Goal: Communication & Community: Answer question/provide support

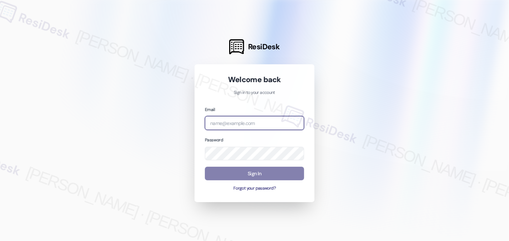
click at [240, 123] on input "email" at bounding box center [254, 123] width 99 height 14
click at [263, 124] on input "email" at bounding box center [254, 123] width 99 height 14
type input "automated-surveys-tdc_management-[PERSON_NAME].[PERSON_NAME]@tdc_[DOMAIN_NAME]"
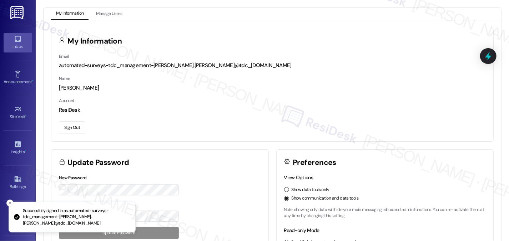
click at [16, 47] on div "Inbox" at bounding box center [18, 46] width 36 height 7
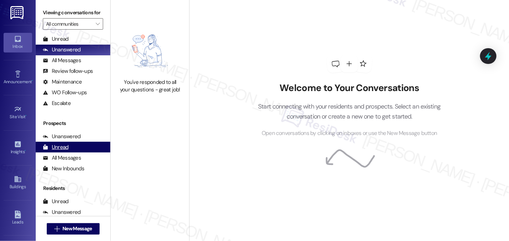
scroll to position [36, 0]
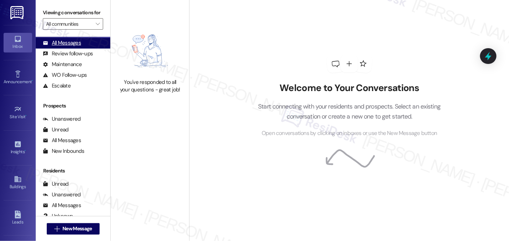
click at [63, 47] on div "All Messages" at bounding box center [62, 43] width 38 height 8
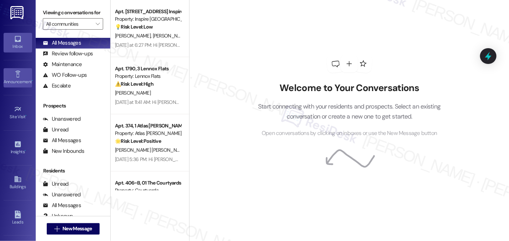
click at [24, 73] on link "Announcement •" at bounding box center [18, 77] width 29 height 19
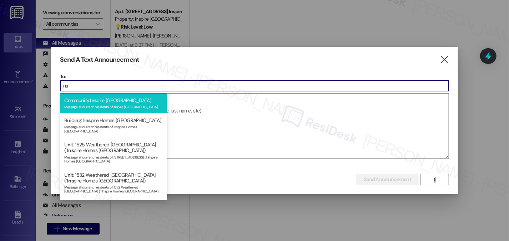
type input "ins"
click at [140, 101] on div "Commu ni ty: Ins pire Bond Ranch Message all current residents of Inspire Bond …" at bounding box center [113, 103] width 107 height 20
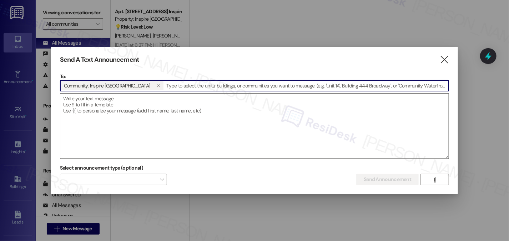
click at [128, 105] on textarea at bounding box center [254, 126] width 389 height 65
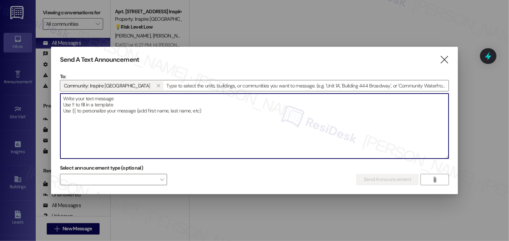
paste textarea "Hi {{first_name}}, Please note that the entry gates will be closed beginning to…"
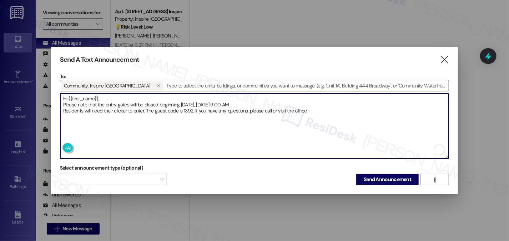
click at [63, 105] on textarea "Hi {{first_name}}, Please note that the entry gates will be closed beginning to…" at bounding box center [254, 126] width 389 height 65
click at [61, 110] on textarea "Hi {{first_name}}, Please note that the entry gates will be closed beginning to…" at bounding box center [254, 126] width 389 height 65
click at [163, 115] on textarea "Hi {{first_name}}, Please note that the entry gates will be closed beginning to…" at bounding box center [254, 126] width 389 height 65
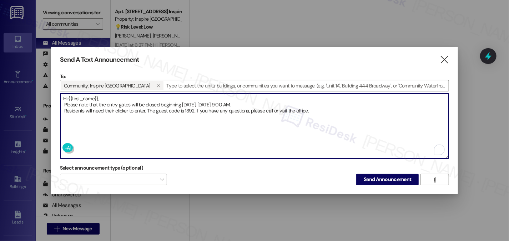
click at [180, 113] on textarea "Hi {{first_name}}, Please note that the entry gates will be closed beginning to…" at bounding box center [254, 126] width 389 height 65
type textarea "Hi {{first_name}}, Please note that the entry gates will be closed beginning to…"
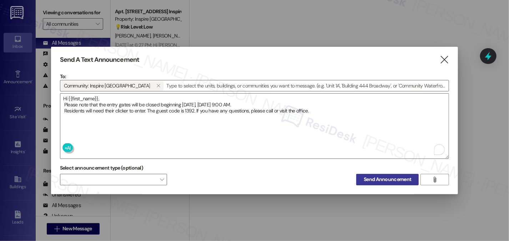
click at [404, 176] on span "Send Announcement" at bounding box center [388, 180] width 48 height 8
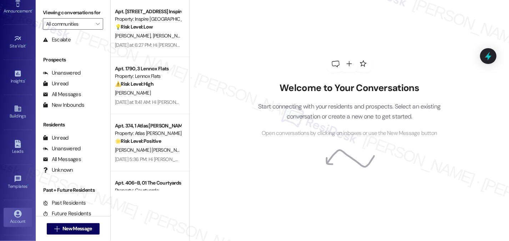
scroll to position [98, 0]
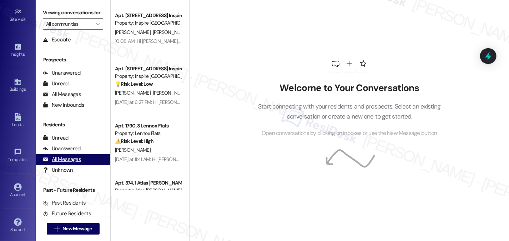
click at [78, 163] on div "All Messages" at bounding box center [62, 160] width 38 height 8
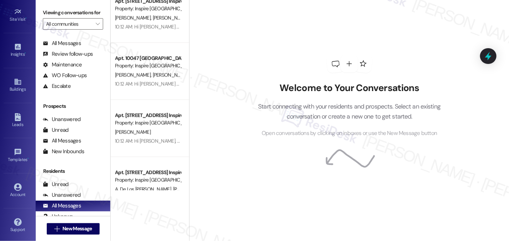
scroll to position [0, 0]
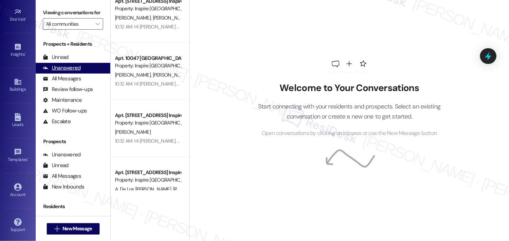
click at [77, 72] on div "Unanswered" at bounding box center [62, 68] width 38 height 8
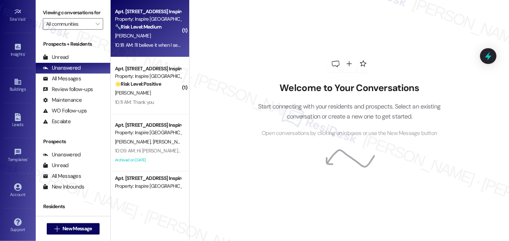
click at [143, 48] on div "10:18 AM: I'll believe it when I see it😆 10:18 AM: I'll believe it when I see i…" at bounding box center [148, 45] width 68 height 9
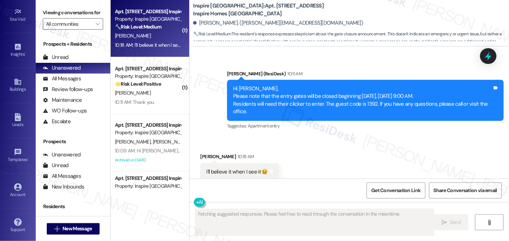
scroll to position [607, 0]
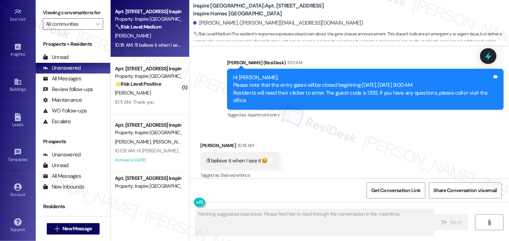
click at [271, 85] on div "Hi Denise, Please note that the entry gates will be closed beginning today, Wed…" at bounding box center [362, 89] width 259 height 31
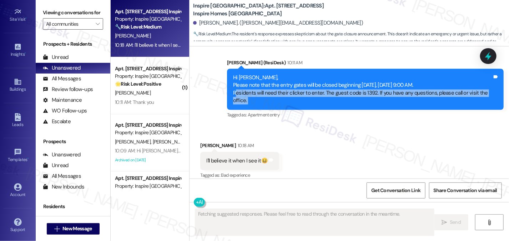
click at [271, 85] on div "Hi Denise, Please note that the entry gates will be closed beginning today, Wed…" at bounding box center [362, 89] width 259 height 31
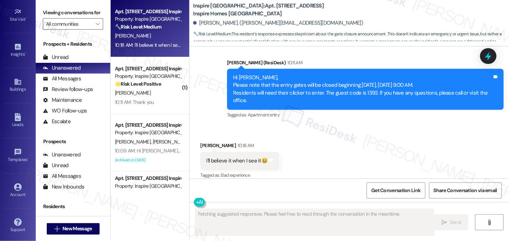
click at [276, 75] on div "Hi Denise, Please note that the entry gates will be closed beginning today, Wed…" at bounding box center [362, 89] width 259 height 31
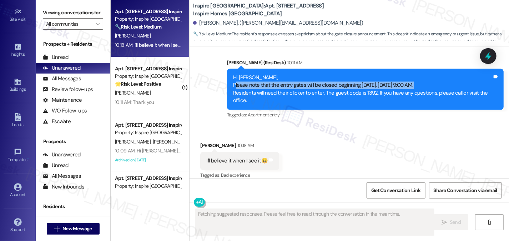
click at [276, 75] on div "Hi Denise, Please note that the entry gates will be closed beginning today, Wed…" at bounding box center [362, 89] width 259 height 31
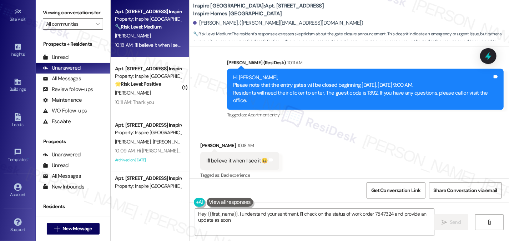
click at [270, 89] on div "Hi Denise, Please note that the entry gates will be closed beginning today, Wed…" at bounding box center [362, 89] width 259 height 31
type textarea "Hey {{first_name}}, I understand your sentiment. I'll check on the status of wo…"
click at [270, 89] on div "Hi Denise, Please note that the entry gates will be closed beginning today, Wed…" at bounding box center [362, 89] width 259 height 31
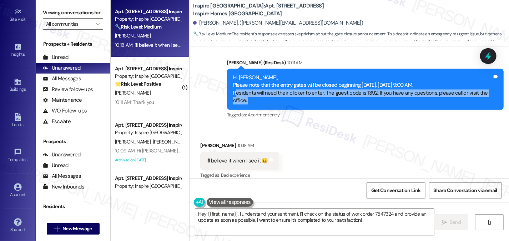
click at [270, 89] on div "Hi Denise, Please note that the entry gates will be closed beginning today, Wed…" at bounding box center [362, 89] width 259 height 31
click at [286, 90] on div "Hi Denise, Please note that the entry gates will be closed beginning today, Wed…" at bounding box center [362, 89] width 259 height 31
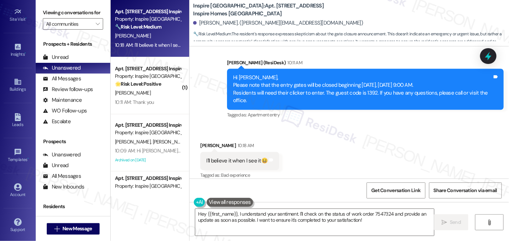
click at [286, 90] on div "Hi Denise, Please note that the entry gates will be closed beginning today, Wed…" at bounding box center [362, 89] width 259 height 31
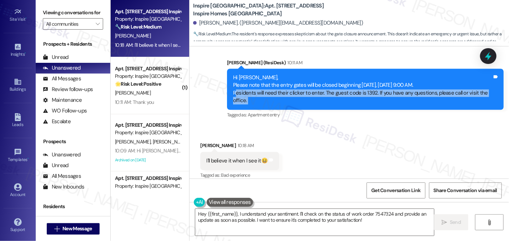
click at [286, 90] on div "Hi Denise, Please note that the entry gates will be closed beginning today, Wed…" at bounding box center [362, 89] width 259 height 31
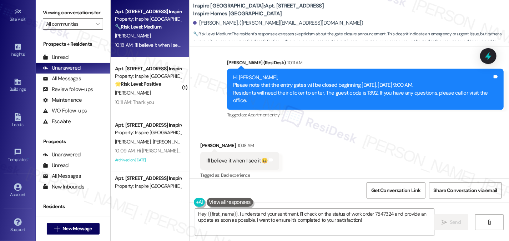
click at [289, 81] on div "Hi Denise, Please note that the entry gates will be closed beginning today, Wed…" at bounding box center [362, 89] width 259 height 31
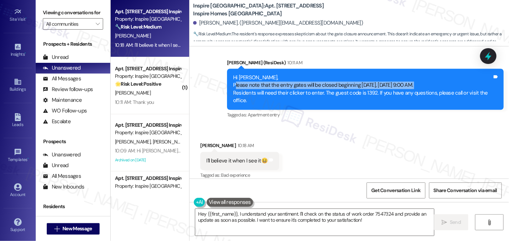
click at [289, 81] on div "Hi Denise, Please note that the entry gates will be closed beginning today, Wed…" at bounding box center [362, 89] width 259 height 31
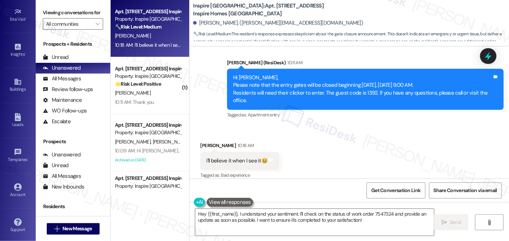
click at [290, 93] on div "Hi Denise, Please note that the entry gates will be closed beginning today, Wed…" at bounding box center [362, 89] width 259 height 31
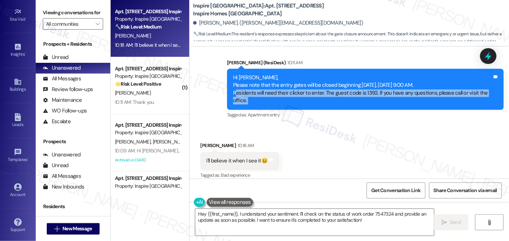
click at [290, 93] on div "Hi Denise, Please note that the entry gates will be closed beginning today, Wed…" at bounding box center [362, 89] width 259 height 31
click at [352, 217] on textarea "Hey {{first_name}}, I understand your sentiment. I'll check on the status of wo…" at bounding box center [314, 222] width 239 height 27
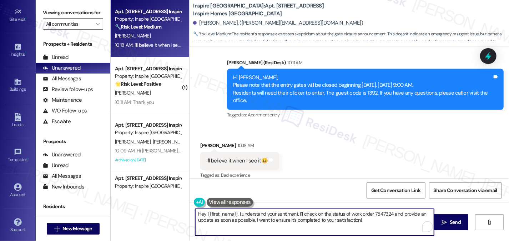
click at [352, 217] on textarea "Hey {{first_name}}, I understand your sentiment. I'll check on the status of wo…" at bounding box center [314, 222] width 239 height 27
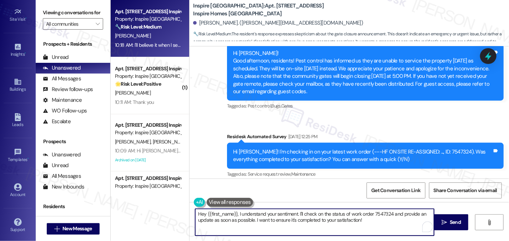
scroll to position [393, 0]
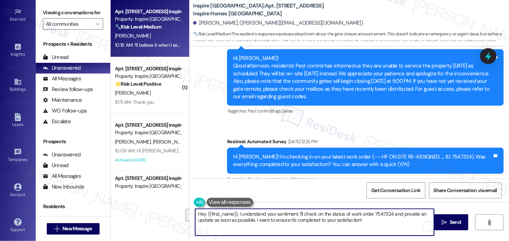
click at [303, 153] on div "Hi Denise! I'm checking in on your latest work order (---HF ON SITE RE-ASSIGNED…" at bounding box center [362, 160] width 259 height 15
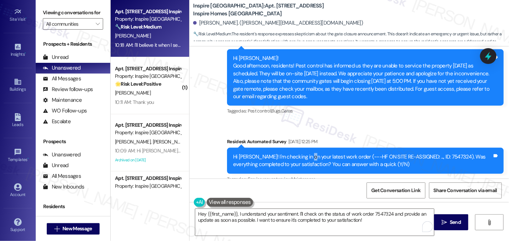
click at [303, 153] on div "Hi Denise! I'm checking in on your latest work order (---HF ON SITE RE-ASSIGNED…" at bounding box center [362, 160] width 259 height 15
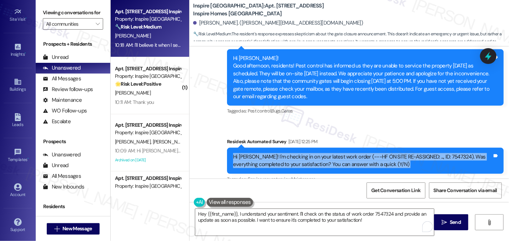
click at [303, 153] on div "Hi Denise! I'm checking in on your latest work order (---HF ON SITE RE-ASSIGNED…" at bounding box center [362, 160] width 259 height 15
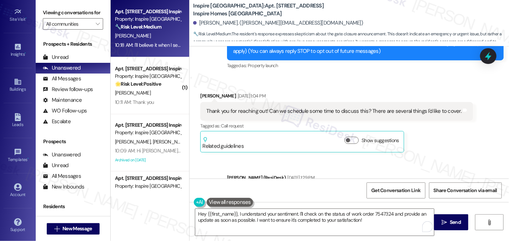
scroll to position [107, 0]
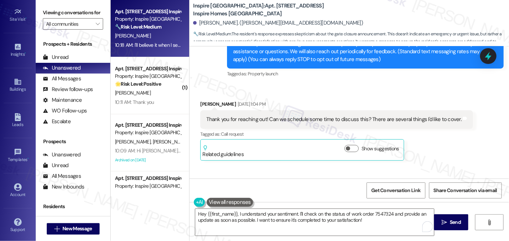
click at [316, 117] on div "Thank you for reaching out! Can we schedule some time to discuss this? There ar…" at bounding box center [333, 120] width 255 height 8
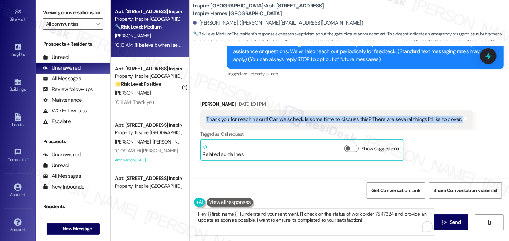
click at [316, 117] on div "Thank you for reaching out! Can we schedule some time to discuss this? There ar…" at bounding box center [333, 120] width 255 height 8
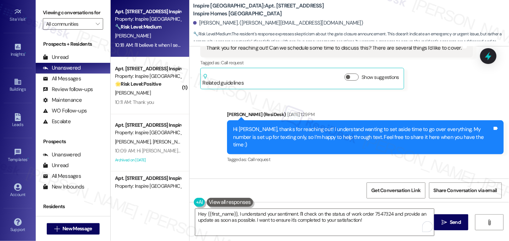
click at [294, 133] on div "Hi Denise, thanks for reaching out! I understand wanting to set aside time to g…" at bounding box center [362, 137] width 259 height 23
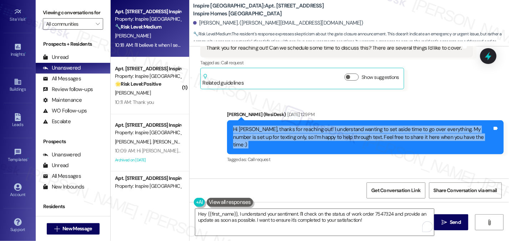
click at [294, 133] on div "Hi Denise, thanks for reaching out! I understand wanting to set aside time to g…" at bounding box center [362, 137] width 259 height 23
click at [335, 131] on div "Hi Denise, thanks for reaching out! I understand wanting to set aside time to g…" at bounding box center [362, 137] width 259 height 23
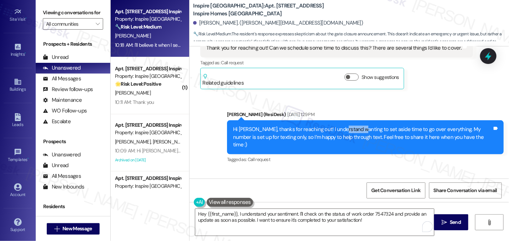
click at [335, 131] on div "Hi Denise, thanks for reaching out! I understand wanting to set aside time to g…" at bounding box center [362, 137] width 259 height 23
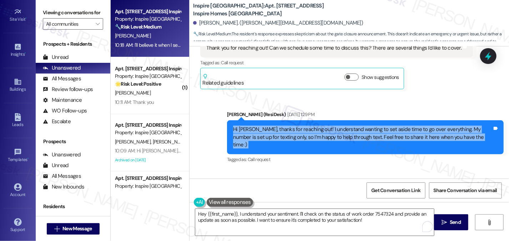
click at [335, 131] on div "Hi Denise, thanks for reaching out! I understand wanting to set aside time to g…" at bounding box center [362, 137] width 259 height 23
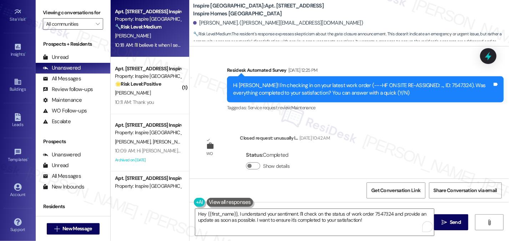
scroll to position [607, 0]
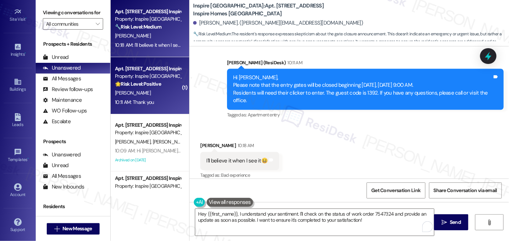
click at [155, 98] on div "10:11 AM: Thank you 10:11 AM: Thank you" at bounding box center [148, 102] width 68 height 9
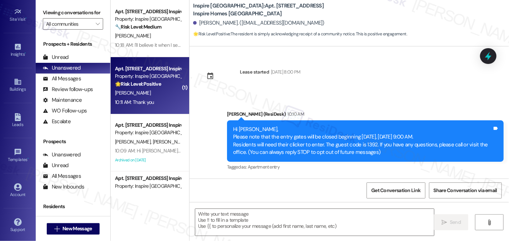
scroll to position [59, 0]
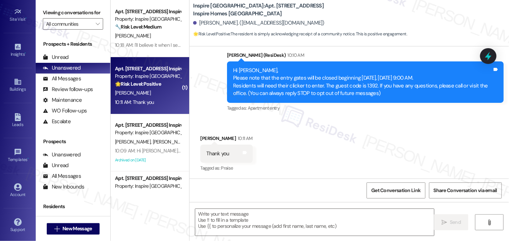
type textarea "Fetching suggested responses. Please feel free to read through the conversation…"
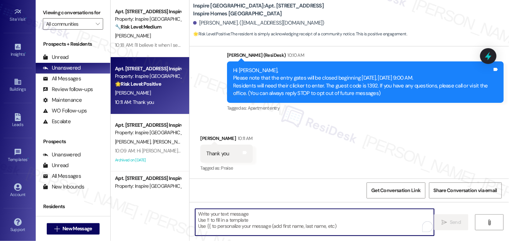
click at [253, 224] on textarea "To enrich screen reader interactions, please activate Accessibility in Grammarl…" at bounding box center [314, 222] width 239 height 27
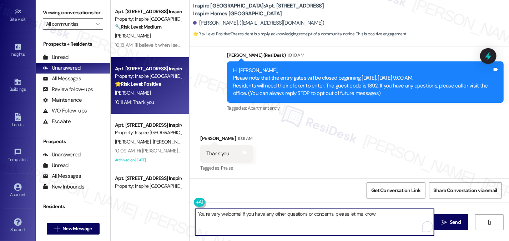
click at [274, 215] on textarea "You're very welcome! If you have any other questions or concerns, please let me…" at bounding box center [314, 222] width 239 height 27
click at [265, 215] on textarea "You're very welcome! If you have any other questions or concerns, please let me…" at bounding box center [314, 222] width 239 height 27
click at [277, 213] on textarea "You're very welcome! If you have any other questions or concerns, please let me…" at bounding box center [314, 222] width 239 height 27
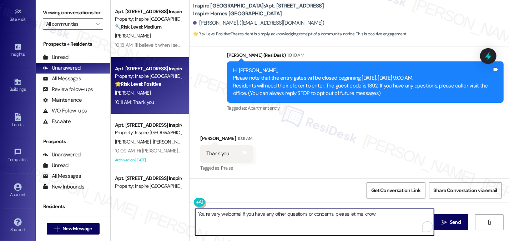
click at [277, 213] on textarea "You're very welcome! If you have any other questions or concerns, please let me…" at bounding box center [314, 222] width 239 height 27
click at [375, 216] on textarea "You're very welcome! If you have any questions or concerns, please let me know." at bounding box center [314, 222] width 239 height 27
type textarea "You're very welcome! If you have any questions or concerns, please let me know.…"
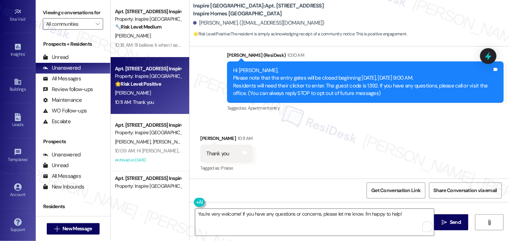
click at [209, 140] on div "Adam Weekes 10:11 AM" at bounding box center [226, 140] width 52 height 10
click at [277, 214] on textarea "You're very welcome! If you have any questions or concerns, please let me know.…" at bounding box center [314, 222] width 239 height 27
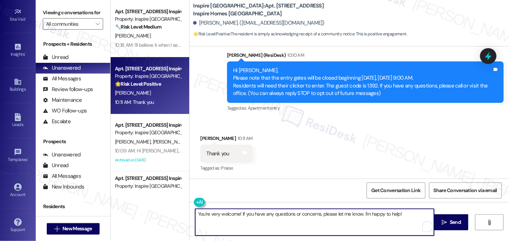
click at [277, 214] on textarea "You're very welcome! If you have any questions or concerns, please let me know.…" at bounding box center [314, 222] width 239 height 27
click at [402, 212] on textarea "You're very welcome! If you have any questions or concerns, please let me know.…" at bounding box center [314, 222] width 239 height 27
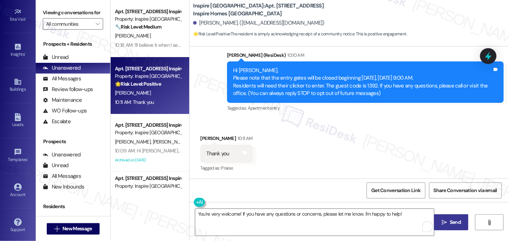
click at [440, 220] on span " Send" at bounding box center [451, 223] width 23 height 8
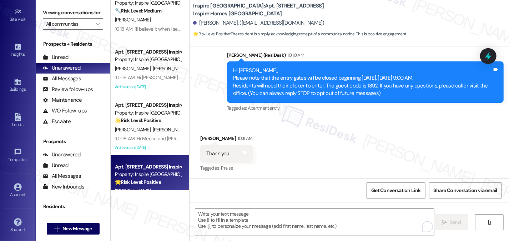
scroll to position [0, 0]
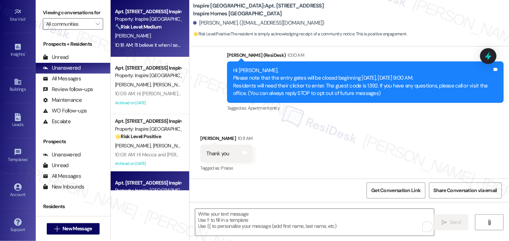
click at [147, 43] on div "10:18 AM: I'll believe it when I see it😆 10:18 AM: I'll believe it when I see i…" at bounding box center [152, 45] width 75 height 6
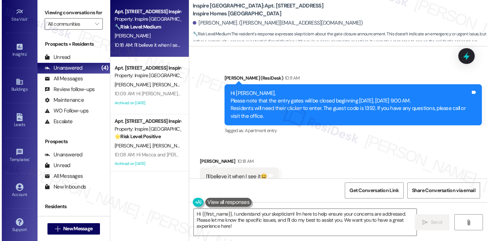
scroll to position [630, 0]
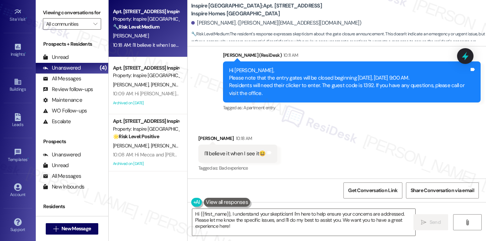
click at [243, 158] on div "I'll believe it when I see it😆 Tags and notes" at bounding box center [237, 154] width 79 height 18
click at [279, 81] on div "Hi Denise, Please note that the entry gates will be closed beginning today, Wed…" at bounding box center [349, 82] width 240 height 31
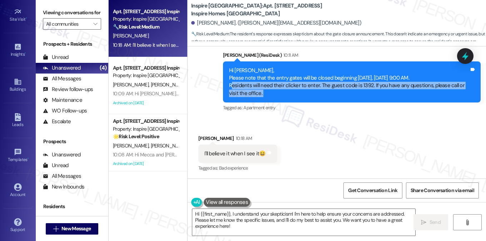
click at [279, 81] on div "Hi Denise, Please note that the entry gates will be closed beginning today, Wed…" at bounding box center [349, 82] width 240 height 31
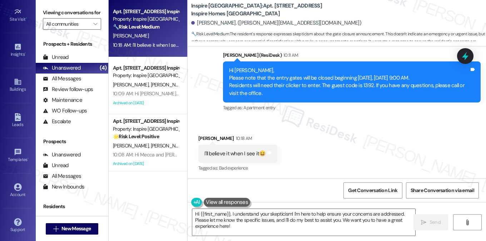
click at [375, 80] on div "Hi Denise, Please note that the entry gates will be closed beginning today, Wed…" at bounding box center [349, 82] width 240 height 31
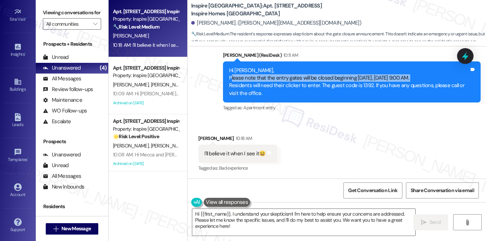
click at [375, 80] on div "Hi Denise, Please note that the entry gates will be closed beginning today, Wed…" at bounding box center [349, 82] width 240 height 31
click at [281, 219] on textarea "Hi {{first_name}}, I understand your skepticism! I'm here to help ensure your c…" at bounding box center [303, 222] width 223 height 27
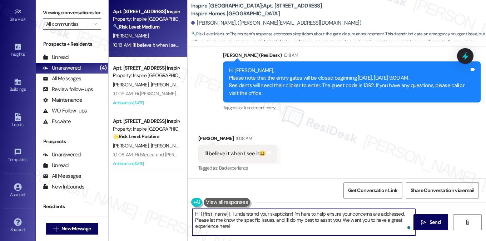
click at [201, 141] on div "Denise Smith 10:18 AM" at bounding box center [237, 140] width 79 height 10
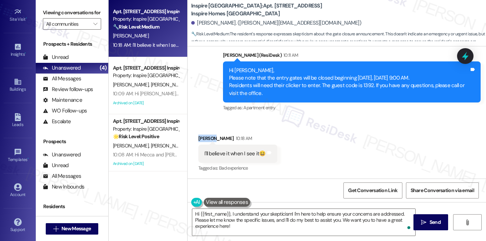
click at [201, 141] on div "Denise Smith 10:18 AM" at bounding box center [237, 140] width 79 height 10
click at [273, 214] on textarea "Hi {{first_name}}, I understand your skepticism! I'm here to help ensure your c…" at bounding box center [303, 222] width 223 height 27
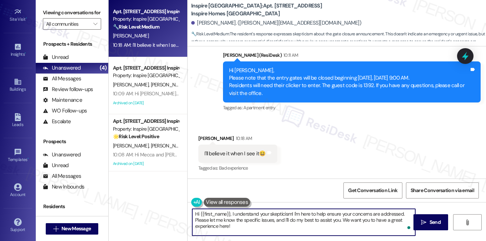
click at [273, 214] on textarea "Hi {{first_name}}, I understand your skepticism! I'm here to help ensure your c…" at bounding box center [303, 222] width 223 height 27
click at [312, 220] on textarea "Hi {{first_name}}, I understand your skepticism! I'm here to help ensure your c…" at bounding box center [303, 222] width 223 height 27
click at [267, 228] on textarea "Hi {{first_name}}, I understand your skepticism! I'm here to help ensure your c…" at bounding box center [303, 222] width 223 height 27
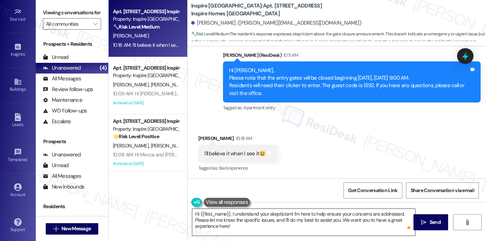
click at [324, 219] on textarea "Hi {{first_name}}, I understand your skepticism! I'm here to help ensure your c…" at bounding box center [303, 222] width 223 height 27
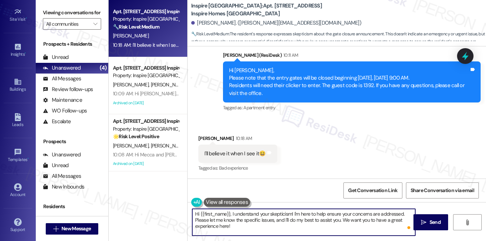
click at [324, 219] on textarea "Hi {{first_name}}, I understand your skepticism! I'm here to help ensure your c…" at bounding box center [303, 222] width 223 height 27
click at [359, 214] on textarea "Hi {{first_name}}, I understand your skepticism! I'm here to help ensure your c…" at bounding box center [303, 222] width 223 height 27
drag, startPoint x: 191, startPoint y: 219, endPoint x: 232, endPoint y: 216, distance: 40.8
click at [232, 216] on textarea "Hi {{first_name}}, I understand your skepticism! I'm here to help ensure your c…" at bounding box center [303, 222] width 223 height 27
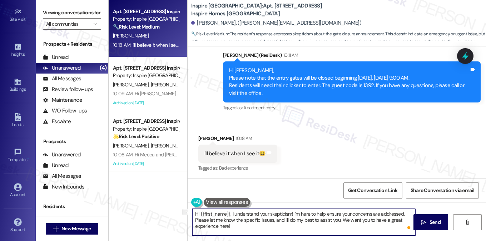
click at [284, 217] on textarea "Hi {{first_name}}, I understand your skepticism! I'm here to help ensure your c…" at bounding box center [303, 222] width 223 height 27
drag, startPoint x: 340, startPoint y: 220, endPoint x: 303, endPoint y: 218, distance: 36.9
click at [303, 218] on textarea "Hi {{first_name}}, I understand your skepticism! I'm here to help ensure your c…" at bounding box center [303, 222] width 223 height 27
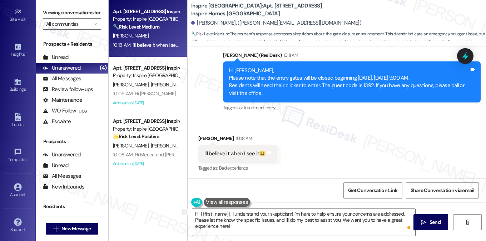
click at [70, 17] on label "Viewing conversations for" at bounding box center [72, 12] width 58 height 11
click at [223, 150] on div "I'll believe it when I see it😆" at bounding box center [234, 154] width 61 height 8
click at [243, 218] on textarea "Hi {{first_name}}, I understand your skepticism! I'm here to help ensure your c…" at bounding box center [303, 222] width 223 height 27
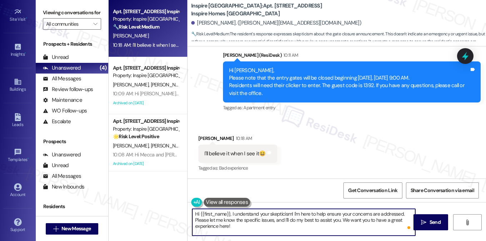
click at [243, 218] on textarea "Hi {{first_name}}, I understand your skepticism! I'm here to help ensure your c…" at bounding box center [303, 222] width 223 height 27
click at [286, 215] on textarea "Hi {{first_name}}, I understand your skepticism! I'm here to help ensure your c…" at bounding box center [303, 222] width 223 height 27
click at [295, 215] on textarea "Hi {{first_name}}, I understand your skepticism! I'm here to help ensure your c…" at bounding box center [303, 222] width 223 height 27
drag, startPoint x: 293, startPoint y: 214, endPoint x: 236, endPoint y: 218, distance: 57.3
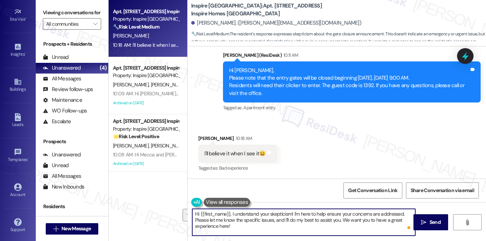
click at [236, 218] on textarea "Hi {{first_name}}, I understand your skepticism! I'm here to help ensure your c…" at bounding box center [303, 222] width 223 height 27
click at [271, 218] on textarea "Hi {{first_name}}, I understand your skepticism! I'm here to help ensure your c…" at bounding box center [303, 222] width 223 height 27
click at [273, 219] on textarea "Hi {{first_name}}, I understand your skepticism! I'm here to help ensure your c…" at bounding box center [303, 222] width 223 height 27
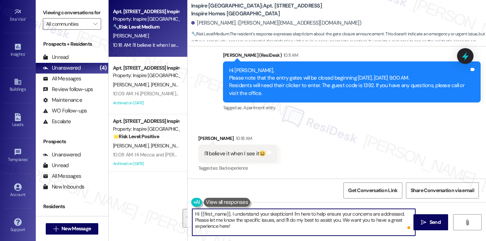
click at [320, 218] on textarea "Hi {{first_name}}, I understand your skepticism! I'm here to help ensure your c…" at bounding box center [303, 222] width 223 height 27
drag, startPoint x: 299, startPoint y: 230, endPoint x: 238, endPoint y: 221, distance: 62.0
click at [238, 221] on textarea "Hi {{first_name}}, I understand your skepticism! I'm here to help ensure your c…" at bounding box center [303, 222] width 223 height 27
click at [349, 224] on textarea "Hi {{first_name}}, I understand your skepticism! I'm here to help ensure your c…" at bounding box center [303, 222] width 223 height 27
drag, startPoint x: 340, startPoint y: 220, endPoint x: 213, endPoint y: 172, distance: 135.4
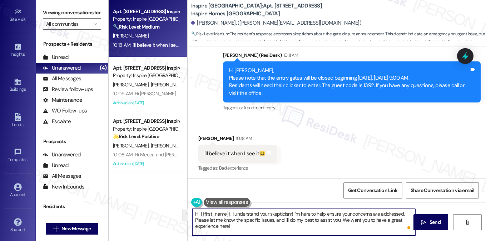
click at [195, 221] on textarea "Hi {{first_name}}, I understand your skepticism! I'm here to help ensure your c…" at bounding box center [303, 222] width 223 height 27
click at [222, 155] on div "I'll believe it when I see it😆" at bounding box center [234, 154] width 61 height 8
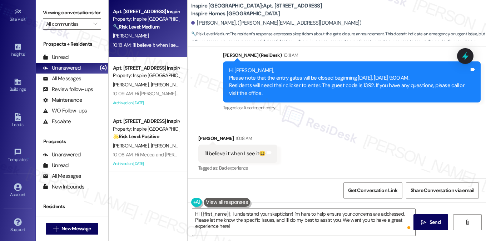
drag, startPoint x: 226, startPoint y: 67, endPoint x: 260, endPoint y: 93, distance: 42.8
click at [260, 93] on div "Hi Denise, Please note that the entry gates will be closed beginning today, Wed…" at bounding box center [349, 82] width 242 height 31
copy div "Hi Denise, Please note that the entry gates will be closed beginning today, Wed…"
drag, startPoint x: 69, startPoint y: 7, endPoint x: 86, endPoint y: 19, distance: 20.9
click at [69, 7] on label "Viewing conversations for" at bounding box center [72, 12] width 58 height 11
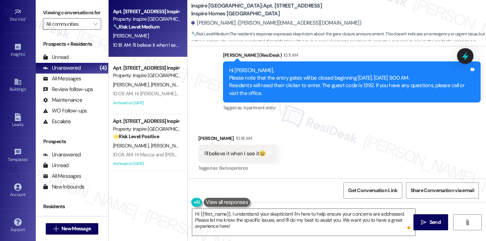
click at [238, 157] on div "I'll believe it when I see it😆 Tags and notes" at bounding box center [237, 154] width 79 height 18
copy div "I'll believe it when I see it😆 Tags and notes"
click at [89, 13] on label "Viewing conversations for" at bounding box center [72, 12] width 58 height 11
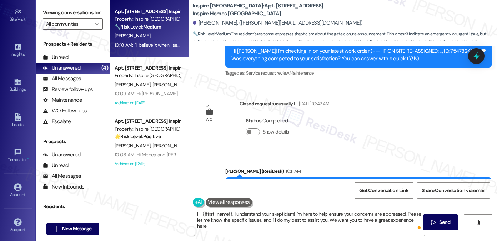
scroll to position [437, 0]
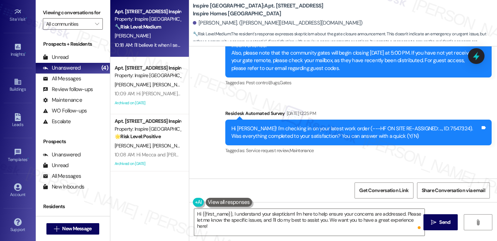
click at [50, 8] on label "Viewing conversations for" at bounding box center [73, 12] width 60 height 11
click at [77, 6] on div "Viewing conversations for All communities " at bounding box center [73, 18] width 74 height 37
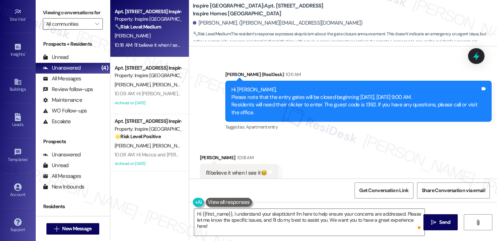
scroll to position [615, 0]
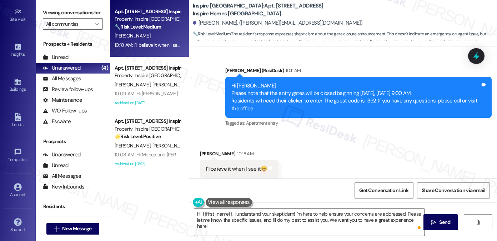
click at [307, 215] on textarea "Hi {{first_name}}, I understand your skepticism! I'm here to help ensure your c…" at bounding box center [309, 222] width 230 height 27
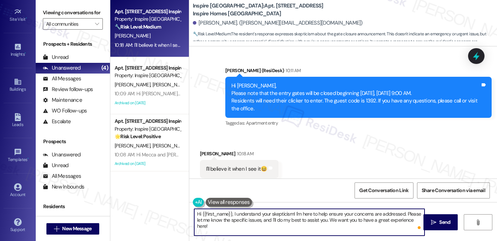
click at [307, 215] on textarea "Hi {{first_name}}, I understand your skepticism! I'm here to help ensure your c…" at bounding box center [309, 222] width 230 height 27
click at [347, 216] on textarea "Hi {{first_name}}, I understand your skepticism! I'm here to help ensure your c…" at bounding box center [309, 222] width 230 height 27
drag, startPoint x: 292, startPoint y: 214, endPoint x: 331, endPoint y: 218, distance: 39.1
click at [331, 218] on textarea "Hi {{first_name}}, I understand your skepticism! I'm here to help ensure your c…" at bounding box center [309, 222] width 230 height 27
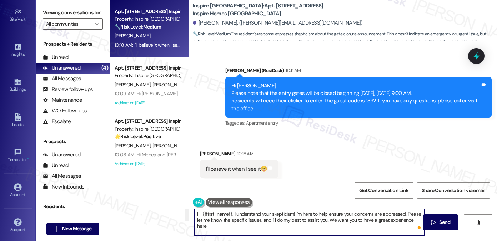
click at [331, 218] on textarea "Hi {{first_name}}, I understand your skepticism! I'm here to help ensure your c…" at bounding box center [309, 222] width 230 height 27
click at [263, 83] on div "Hi Denise, Please note that the entry gates will be closed beginning today, Wed…" at bounding box center [355, 97] width 249 height 31
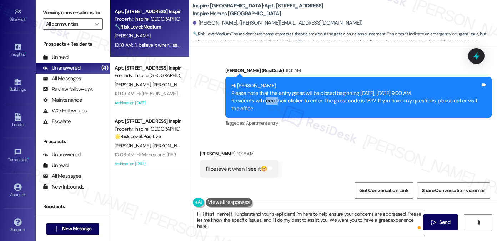
click at [263, 83] on div "Hi Denise, Please note that the entry gates will be closed beginning today, Wed…" at bounding box center [355, 97] width 249 height 31
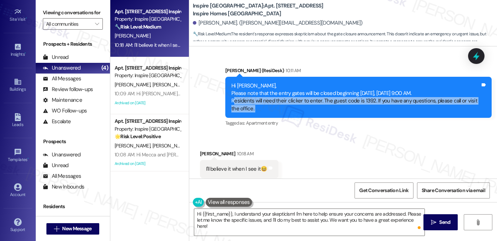
click at [263, 83] on div "Hi Denise, Please note that the entry gates will be closed beginning today, Wed…" at bounding box center [355, 97] width 249 height 31
click at [277, 92] on div "Hi Denise, Please note that the entry gates will be closed beginning today, Wed…" at bounding box center [355, 97] width 249 height 31
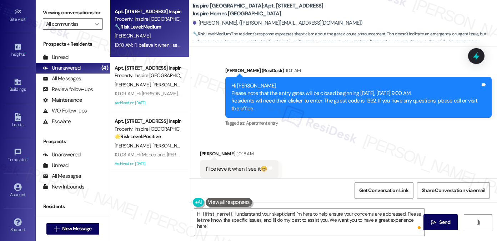
click at [290, 82] on div "Hi Denise, Please note that the entry gates will be closed beginning today, Wed…" at bounding box center [355, 97] width 249 height 31
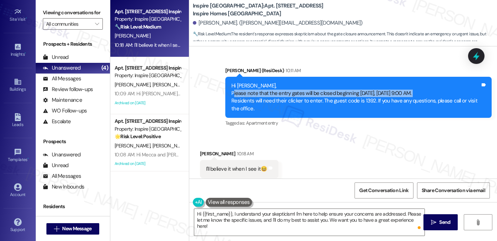
click at [290, 82] on div "Hi Denise, Please note that the entry gates will be closed beginning today, Wed…" at bounding box center [355, 97] width 249 height 31
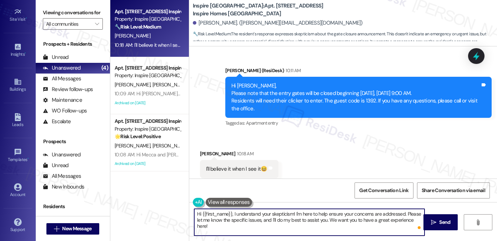
click at [335, 224] on textarea "Hi {{first_name}}, I understand your skepticism! I'm here to help ensure your c…" at bounding box center [309, 222] width 230 height 27
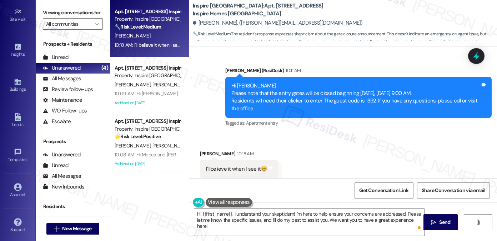
click at [54, 7] on label "Viewing conversations for" at bounding box center [73, 12] width 60 height 11
click at [262, 210] on textarea "Hi {{first_name}}, I understand your skepticism! I'm here to help ensure your c…" at bounding box center [309, 222] width 230 height 27
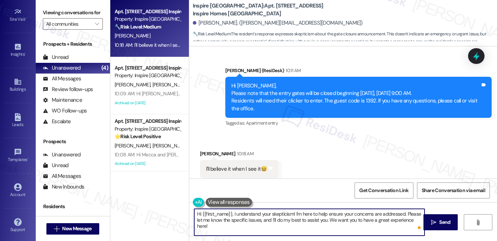
click at [262, 210] on textarea "Hi {{first_name}}, I understand your skepticism! I'm here to help ensure your c…" at bounding box center [309, 222] width 230 height 27
click at [258, 214] on textarea "Hi {{first_name}}, I understand your skepticism! I'm here to help ensure your c…" at bounding box center [309, 222] width 230 height 27
click at [335, 214] on textarea "Hi {{first_name}}, I understand your skepticism! I'm here to help ensure your c…" at bounding box center [309, 222] width 230 height 27
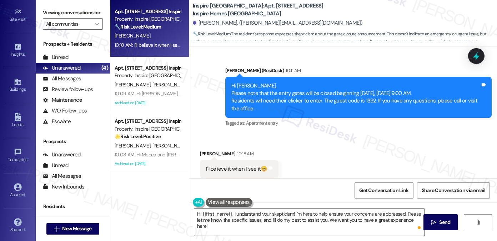
click at [408, 221] on textarea "Hi {{first_name}}, I understand your skepticism! I'm here to help ensure your c…" at bounding box center [309, 222] width 230 height 27
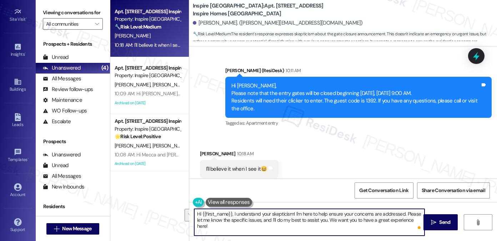
drag, startPoint x: 420, startPoint y: 219, endPoint x: 293, endPoint y: 216, distance: 127.6
click at [293, 216] on textarea "Hi {{first_name}}, I understand your skepticism! I'm here to help ensure your c…" at bounding box center [309, 222] width 230 height 27
paste textarea "completely understand, Denise! The gates are scheduled to close starting today …"
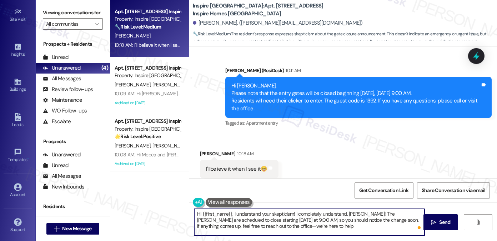
click at [308, 215] on textarea "Hi {{first_name}}, I understand your skepticism! I completely understand, Denis…" at bounding box center [309, 222] width 230 height 27
drag, startPoint x: 293, startPoint y: 214, endPoint x: 231, endPoint y: 214, distance: 61.4
click at [231, 214] on textarea "Hi {{first_name}}, I understand your skepticism! I understand, Denise! The gate…" at bounding box center [309, 222] width 230 height 27
click at [283, 215] on textarea "Hi {{first_name}}, I understand your skepticism! I understand, Denise! The gate…" at bounding box center [309, 222] width 230 height 27
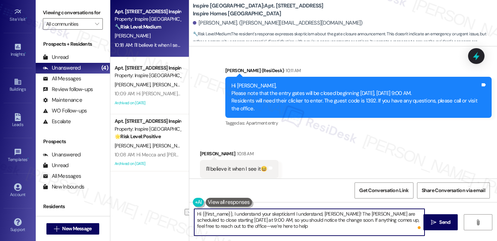
drag, startPoint x: 292, startPoint y: 214, endPoint x: 340, endPoint y: 212, distance: 47.5
click at [340, 212] on textarea "Hi {{first_name}}, I understand your skepticism! I understand, Denise! The gate…" at bounding box center [309, 222] width 230 height 27
click at [316, 214] on textarea "Hi {{first_name}}, I understand your skepticism! I understand, Denise! The gate…" at bounding box center [309, 222] width 230 height 27
drag, startPoint x: 293, startPoint y: 214, endPoint x: 336, endPoint y: 215, distance: 43.2
click at [336, 215] on textarea "Hi {{first_name}}, I understand your skepticism! I understand, Denise! The gate…" at bounding box center [309, 222] width 230 height 27
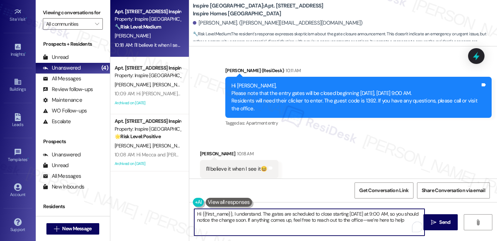
click at [350, 213] on textarea "Hi {{first_name}}, I understand. The gates are scheduled to close starting toda…" at bounding box center [309, 222] width 230 height 27
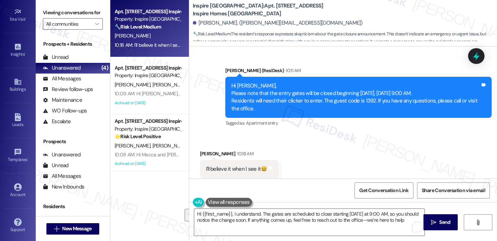
click at [318, 82] on div "Hi Denise, Please note that the entry gates will be closed beginning today, Wed…" at bounding box center [355, 97] width 249 height 31
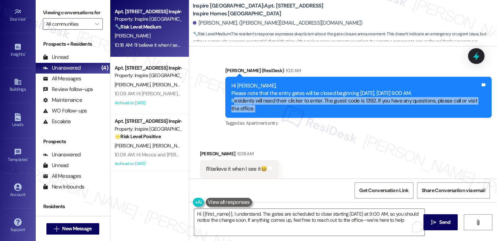
click at [318, 82] on div "Hi Denise, Please note that the entry gates will be closed beginning today, Wed…" at bounding box center [355, 97] width 249 height 31
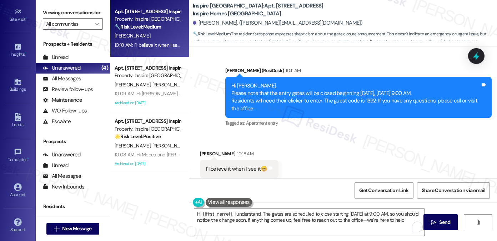
click at [329, 82] on div "Hi Denise, Please note that the entry gates will be closed beginning today, Wed…" at bounding box center [355, 97] width 249 height 31
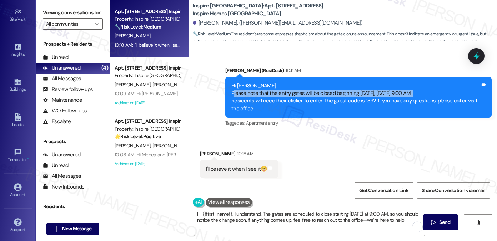
click at [329, 82] on div "Hi Denise, Please note that the entry gates will be closed beginning today, Wed…" at bounding box center [355, 97] width 249 height 31
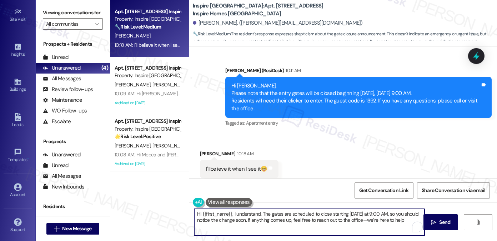
click at [345, 214] on textarea "Hi {{first_name}}, I understand. The gates are scheduled to close starting toda…" at bounding box center [309, 222] width 230 height 27
drag, startPoint x: 246, startPoint y: 220, endPoint x: 313, endPoint y: 221, distance: 67.5
click at [313, 221] on textarea "Hi {{first_name}}, I understand. The gates are scheduled to close starting toda…" at bounding box center [309, 222] width 230 height 27
drag, startPoint x: 313, startPoint y: 221, endPoint x: 324, endPoint y: 220, distance: 10.4
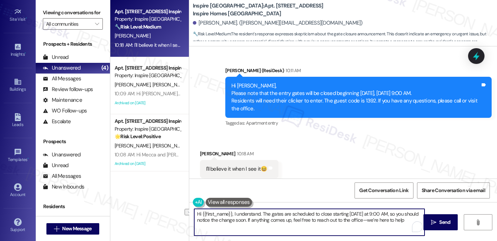
click at [313, 221] on textarea "Hi {{first_name}}, I understand. The gates are scheduled to close starting toda…" at bounding box center [309, 222] width 230 height 27
click at [360, 220] on textarea "Hi {{first_name}}, I understand. The gates are scheduled to close starting toda…" at bounding box center [309, 222] width 230 height 27
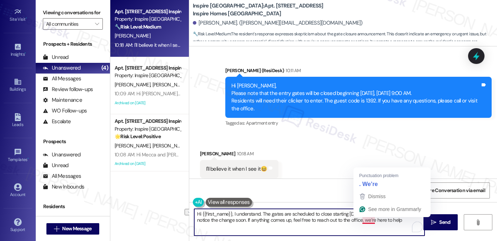
drag, startPoint x: 334, startPoint y: 220, endPoint x: 360, endPoint y: 221, distance: 26.1
click at [360, 221] on textarea "Hi {{first_name}}, I understand. The gates are scheduled to close starting toda…" at bounding box center [309, 222] width 230 height 27
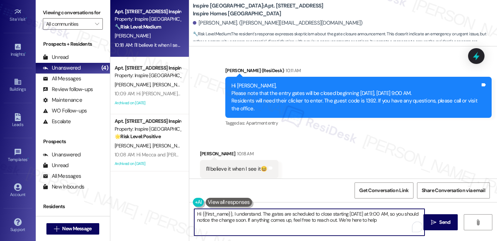
click at [283, 217] on textarea "Hi {{first_name}}, I understand. The gates are scheduled to close starting toda…" at bounding box center [309, 222] width 230 height 27
click at [325, 184] on div "Get Conversation Link Share Conversation via email" at bounding box center [343, 191] width 308 height 24
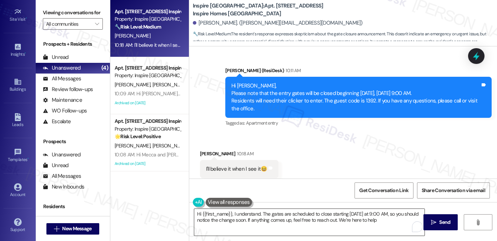
click at [320, 216] on textarea "Hi {{first_name}}, I understand. The gates are scheduled to close starting toda…" at bounding box center [309, 222] width 230 height 27
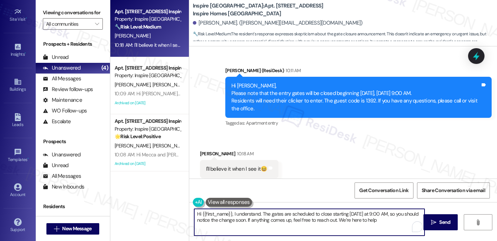
click at [320, 216] on textarea "Hi {{first_name}}, I understand. The gates are scheduled to close starting toda…" at bounding box center [309, 222] width 230 height 27
click at [335, 165] on div "Received via SMS Denise Smith 10:18 AM I'll believe it when I see it😆 Tags and …" at bounding box center [343, 164] width 308 height 60
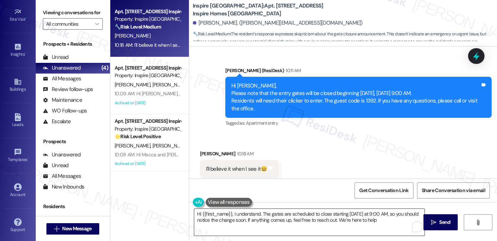
click at [384, 218] on textarea "Hi {{first_name}}, I understand. The gates are scheduled to close starting toda…" at bounding box center [309, 222] width 230 height 27
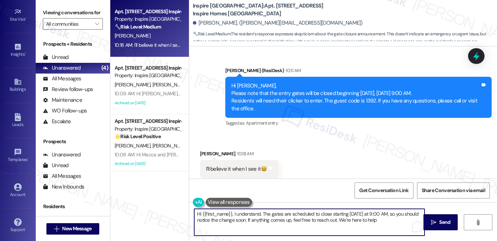
click at [384, 218] on textarea "Hi {{first_name}}, I understand. The gates are scheduled to close starting toda…" at bounding box center [309, 222] width 230 height 27
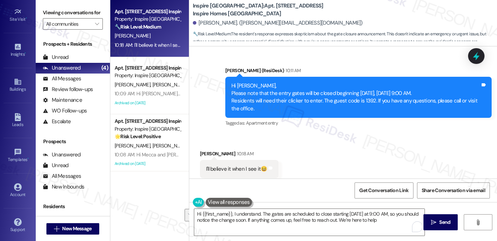
click at [337, 168] on div "Received via SMS Denise Smith 10:18 AM I'll believe it when I see it😆 Tags and …" at bounding box center [343, 164] width 308 height 60
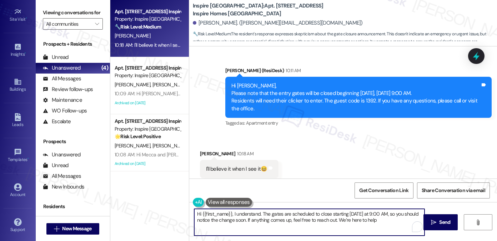
click at [223, 223] on textarea "Hi {{first_name}}, I understand. The gates are scheduled to close starting toda…" at bounding box center [309, 222] width 230 height 27
click at [340, 169] on div "Received via SMS Denise Smith 10:18 AM I'll believe it when I see it😆 Tags and …" at bounding box center [343, 164] width 308 height 60
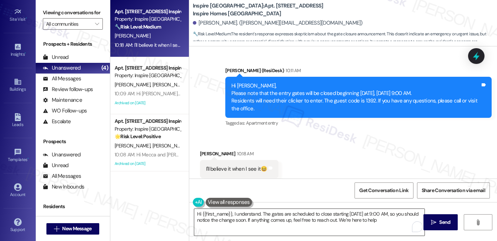
click at [380, 225] on textarea "Hi {{first_name}}, I understand. The gates are scheduled to close starting toda…" at bounding box center [309, 222] width 230 height 27
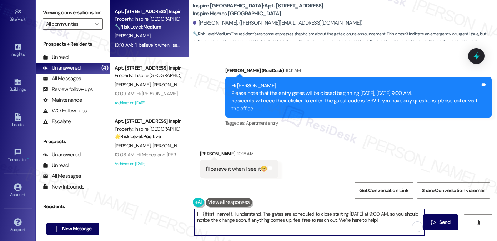
click at [373, 221] on textarea "Hi {{first_name}}, I understand. The gates are scheduled to close starting toda…" at bounding box center [309, 222] width 230 height 27
click at [380, 218] on textarea "Hi {{first_name}}, I understand. The gates are scheduled to close starting toda…" at bounding box center [309, 222] width 230 height 27
type textarea "Hi {{first_name}}, I understand. The gates are scheduled to close starting toda…"
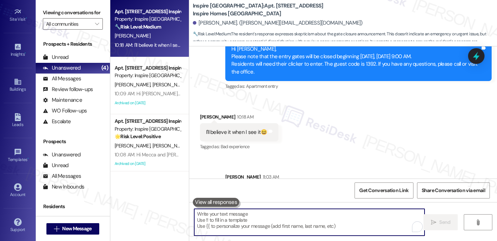
scroll to position [672, 0]
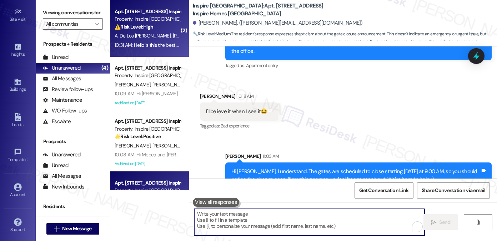
click at [166, 46] on div "10:31 AM: Hello is this the best number to get ahold of the office? I tried cal…" at bounding box center [249, 45] width 268 height 6
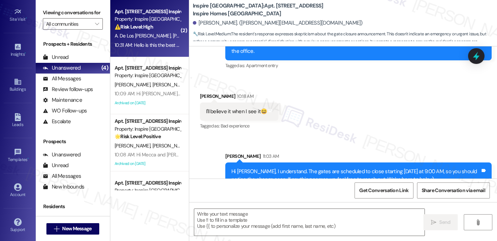
type textarea "Fetching suggested responses. Please feel free to read through the conversation…"
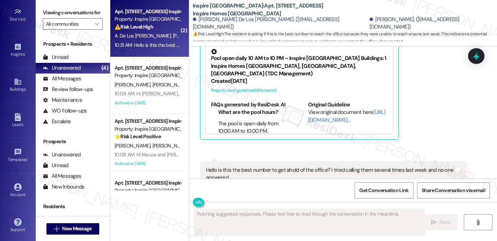
scroll to position [533, 0]
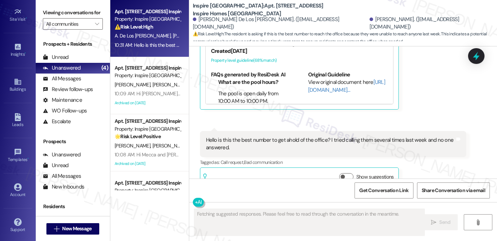
click at [284, 136] on div "Hello is this the best number to get ahold of the office? I tried calling them …" at bounding box center [330, 143] width 249 height 15
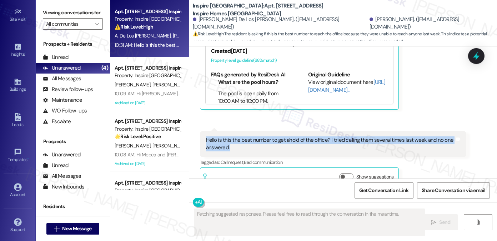
click at [284, 136] on div "Hello is this the best number to get ahold of the office? I tried calling them …" at bounding box center [330, 143] width 249 height 15
click at [357, 136] on div "Hello is this the best number to get ahold of the office? I tried calling them …" at bounding box center [330, 143] width 249 height 15
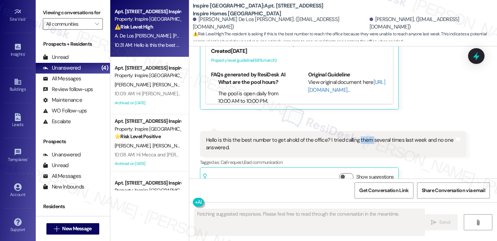
click at [357, 136] on div "Hello is this the best number to get ahold of the office? I tried calling them …" at bounding box center [330, 143] width 249 height 15
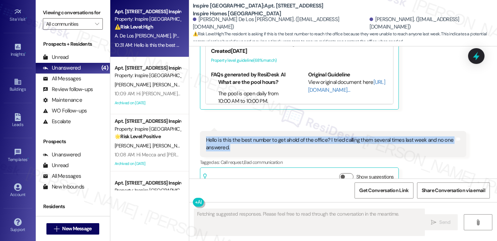
click at [357, 136] on div "Hello is this the best number to get ahold of the office? I tried calling them …" at bounding box center [330, 143] width 249 height 15
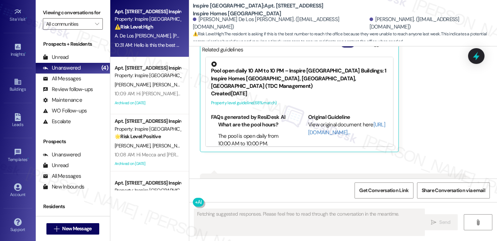
scroll to position [390, 0]
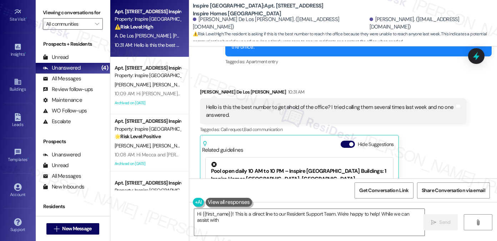
click at [271, 104] on div "Hello is this the best number to get ahold of the office? I tried calling them …" at bounding box center [330, 111] width 249 height 15
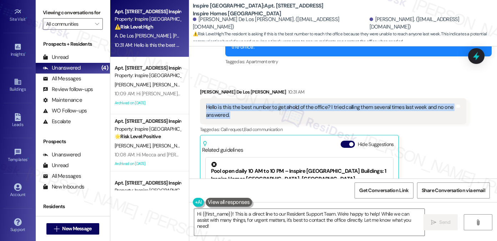
click at [271, 104] on div "Hello is this the best number to get ahold of the office? I tried calling them …" at bounding box center [330, 111] width 249 height 15
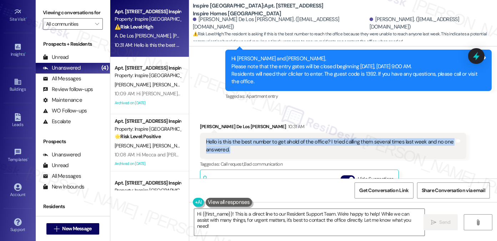
scroll to position [318, 0]
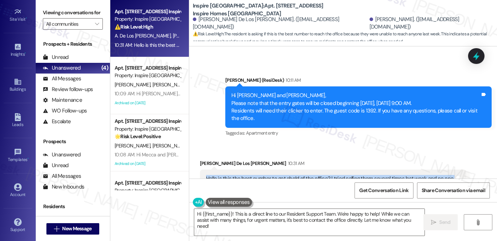
copy div "Hello is this the best number to get ahold of the office? I tried calling them …"
click at [81, 12] on label "Viewing conversations for" at bounding box center [73, 12] width 60 height 11
click at [207, 160] on div "Anissa De Los Santos-Gomez 10:31 AM" at bounding box center [333, 165] width 266 height 10
copy div "Anissa"
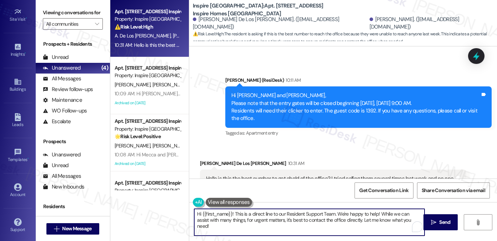
drag, startPoint x: 200, startPoint y: 215, endPoint x: 230, endPoint y: 212, distance: 30.2
click at [230, 212] on textarea "Hi {{first_name}}! This is a direct line to our Resident Support Team. We're ha…" at bounding box center [309, 222] width 230 height 27
paste textarea "Anissa"
drag, startPoint x: 214, startPoint y: 214, endPoint x: 245, endPoint y: 214, distance: 31.1
click at [244, 214] on textarea "Hi Anissa! This is a direct line to our Resident Support Team. We're happy to h…" at bounding box center [309, 222] width 230 height 27
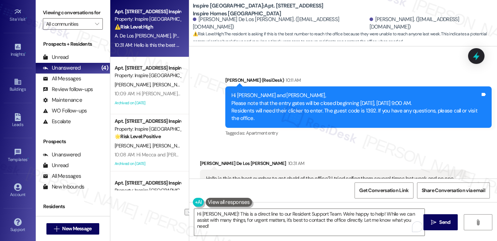
drag, startPoint x: 51, startPoint y: 3, endPoint x: 55, endPoint y: 5, distance: 4.2
click at [51, 3] on div "Viewing conversations for All communities " at bounding box center [73, 18] width 74 height 37
click at [280, 216] on textarea "Hi Anissa! This is a direct line to our Resident Support Team. We're happy to h…" at bounding box center [309, 222] width 230 height 27
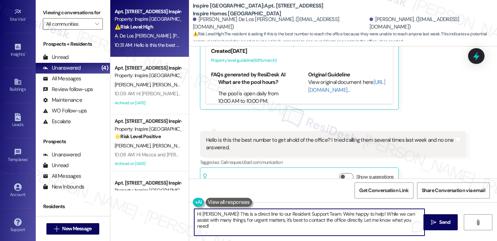
scroll to position [533, 0]
click at [231, 203] on button at bounding box center [229, 202] width 46 height 9
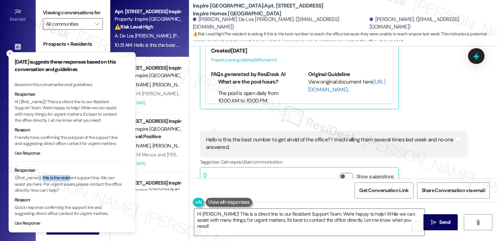
drag, startPoint x: 44, startPoint y: 178, endPoint x: 71, endPoint y: 178, distance: 27.1
click at [71, 178] on p "{{first_name}}, this is the resident support line. We can assist you here. For …" at bounding box center [68, 184] width 107 height 19
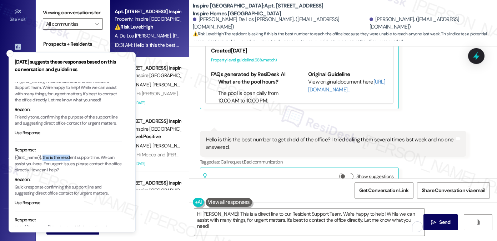
scroll to position [16, 0]
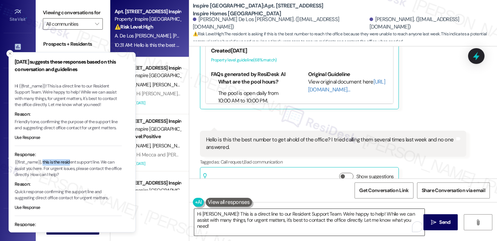
click at [315, 225] on textarea "Hi Anissa! This is a direct line to our Resident Support Team. We're happy to h…" at bounding box center [309, 222] width 230 height 27
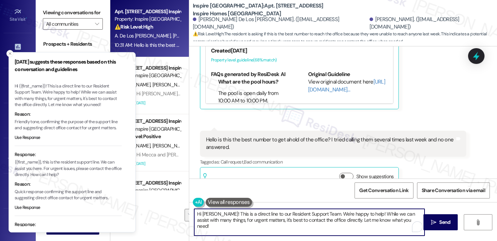
drag, startPoint x: 406, startPoint y: 220, endPoint x: 318, endPoint y: 215, distance: 88.0
click at [318, 215] on textarea "Hi Anissa! This is a direct line to our Resident Support Team. We're happy to h…" at bounding box center [309, 222] width 230 height 27
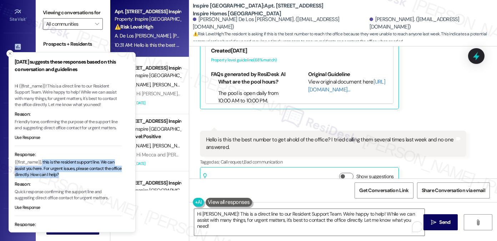
drag, startPoint x: 42, startPoint y: 161, endPoint x: 87, endPoint y: 174, distance: 46.4
click at [87, 174] on p "{{first_name}}, this is the resident support line. We can assist you here. For …" at bounding box center [68, 168] width 107 height 19
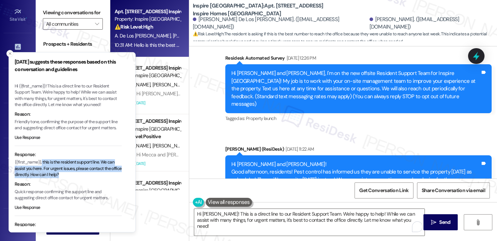
scroll to position [71, 0]
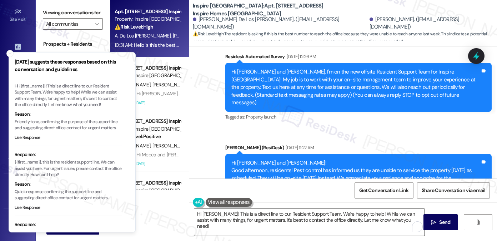
click at [345, 219] on textarea "Hi Anissa! This is a direct line to our Resident Support Team. We're happy to h…" at bounding box center [309, 222] width 230 height 27
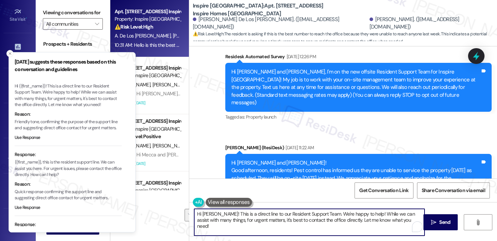
click at [400, 221] on textarea "Hi Anissa! This is a direct line to our Resident Support Team. We're happy to h…" at bounding box center [309, 222] width 230 height 27
paste textarea "I’m sorry to hear you had trouble getting through last week. May I ask what you…"
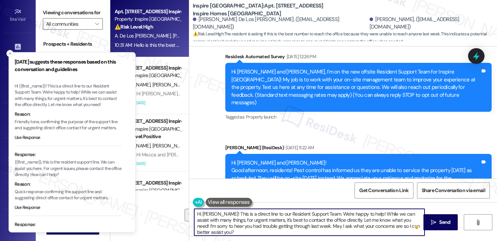
drag, startPoint x: 399, startPoint y: 220, endPoint x: 319, endPoint y: 214, distance: 79.9
click at [319, 214] on textarea "Hi Anissa! This is a direct line to our Resident Support Team. We're happy to h…" at bounding box center [309, 222] width 230 height 27
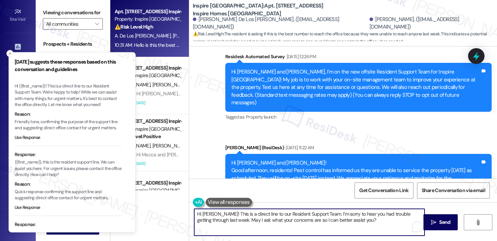
drag, startPoint x: 215, startPoint y: 213, endPoint x: 289, endPoint y: 211, distance: 73.6
click at [289, 211] on textarea "Hi Anissa! This is a direct line to our Resident Support Team. I’m sorry to hea…" at bounding box center [309, 222] width 230 height 27
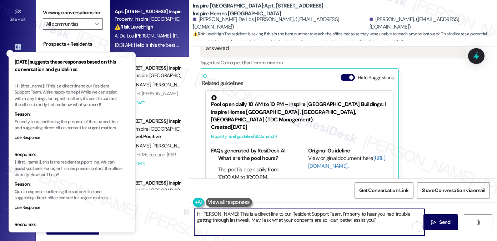
scroll to position [533, 0]
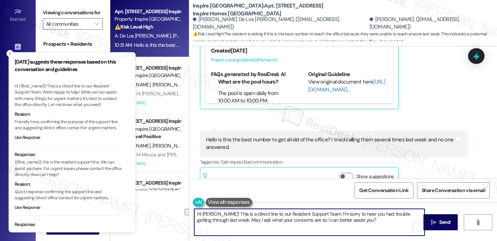
click at [227, 218] on textarea "Hi Anissa! This is a direct line to our Resident Support Team. I’m sorry to hea…" at bounding box center [309, 222] width 230 height 27
click at [9, 52] on icon "Close toast" at bounding box center [10, 53] width 4 height 4
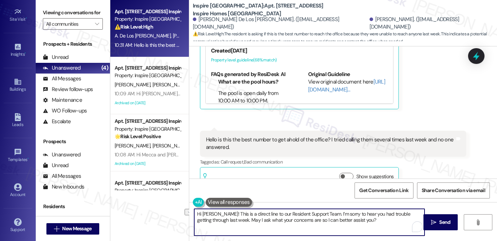
drag, startPoint x: 216, startPoint y: 213, endPoint x: 267, endPoint y: 213, distance: 51.1
click at [267, 213] on textarea "Hi Anissa! This is a direct line to our Resident Support Team. I’m sorry to hea…" at bounding box center [309, 222] width 230 height 27
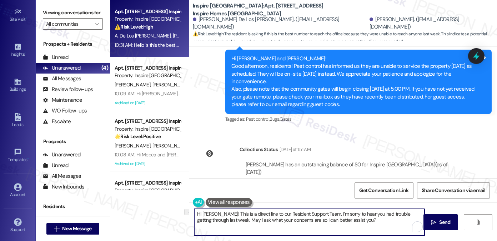
scroll to position [69, 0]
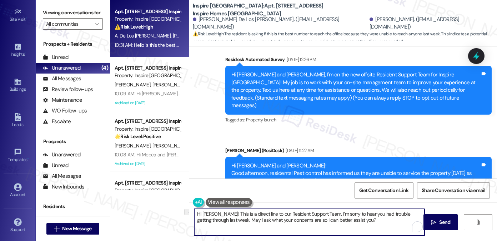
click at [273, 214] on textarea "Hi Anissa! This is a direct line to our Resident Support Team. I’m sorry to hea…" at bounding box center [309, 222] width 230 height 27
drag, startPoint x: 317, startPoint y: 214, endPoint x: 215, endPoint y: 211, distance: 101.9
click at [215, 211] on textarea "Hi Anissa! This is a direct line to our Resident Support Team. I’m sorry to hea…" at bounding box center [309, 222] width 230 height 27
click at [220, 214] on textarea "Hi Anissa! I'm work with on-site management teamI’m sorry to hear you had troub…" at bounding box center [309, 222] width 230 height 27
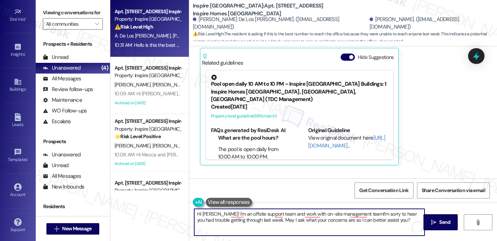
scroll to position [533, 0]
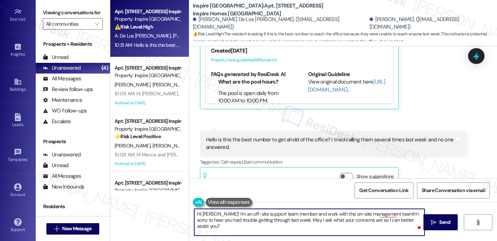
click at [389, 214] on textarea "Hi Anissa! I'm an off-site support team member and work with the on-site manage…" at bounding box center [309, 222] width 230 height 27
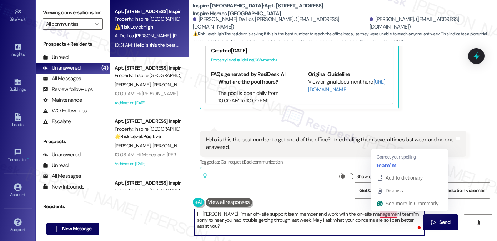
click at [388, 213] on textarea "Hi Anissa! I'm an off-site support team member and work with the on-site manage…" at bounding box center [309, 222] width 230 height 27
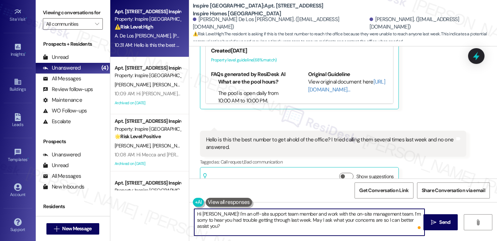
click at [261, 222] on textarea "Hi Anissa! I'm an off-site support team member and work with the on-site manage…" at bounding box center [309, 222] width 230 height 27
drag, startPoint x: 261, startPoint y: 222, endPoint x: 269, endPoint y: 220, distance: 8.3
click at [261, 222] on textarea "Hi Anissa! I'm an off-site support team member and work with the on-site manage…" at bounding box center [309, 222] width 230 height 27
click at [290, 218] on textarea "Hi Anissa! I'm an off-site support team member and work with the on-site manage…" at bounding box center [309, 222] width 230 height 27
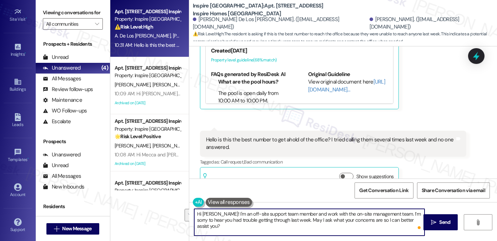
click at [290, 220] on textarea "Hi Anissa! I'm an off-site support team member and work with the on-site manage…" at bounding box center [309, 222] width 230 height 27
click at [279, 224] on textarea "Hi Anissa! I'm an off-site support team member and work with the on-site manage…" at bounding box center [309, 222] width 230 height 27
click at [316, 214] on textarea "Hi Anissa! I'm an off-site support team member and work with the on-site manage…" at bounding box center [309, 222] width 230 height 27
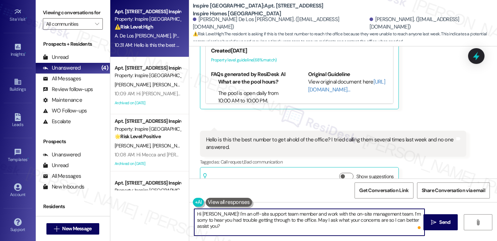
click at [298, 214] on textarea "Hi Anissa! I'm an off-site support team member and work with the on-site manage…" at bounding box center [309, 222] width 230 height 27
click at [326, 213] on textarea "Hi [PERSON_NAME]! I'm an off-site support team member, but I work with the on-s…" at bounding box center [309, 222] width 230 height 27
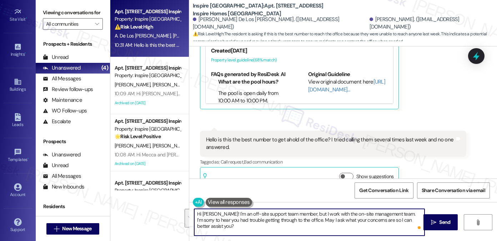
click at [321, 217] on textarea "Hi [PERSON_NAME]! I'm an off-site support team member, but I work with the on-s…" at bounding box center [309, 222] width 230 height 27
click at [261, 224] on textarea "Hi [PERSON_NAME]! I'm an off-site support team member, but I work with the on-s…" at bounding box center [309, 222] width 230 height 27
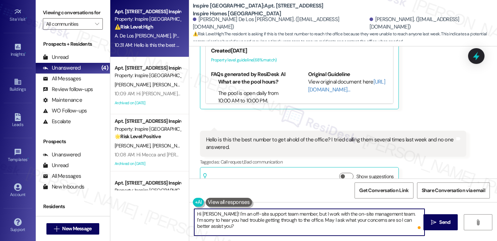
click at [261, 224] on textarea "Hi [PERSON_NAME]! I'm an off-site support team member, but I work with the on-s…" at bounding box center [309, 222] width 230 height 27
click at [270, 221] on textarea "Hi [PERSON_NAME]! I'm an off-site support team member, but I work with the on-s…" at bounding box center [309, 222] width 230 height 27
click at [279, 220] on textarea "Hi [PERSON_NAME]! I'm an off-site support team member, but I work with the on-s…" at bounding box center [309, 222] width 230 height 27
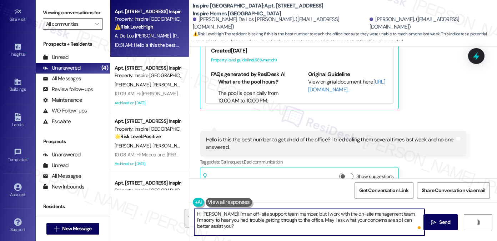
click at [279, 220] on textarea "Hi [PERSON_NAME]! I'm an off-site support team member, but I work with the on-s…" at bounding box center [309, 222] width 230 height 27
type textarea "Hi [PERSON_NAME]! I'm an off-site support team member, but I work with the on-s…"
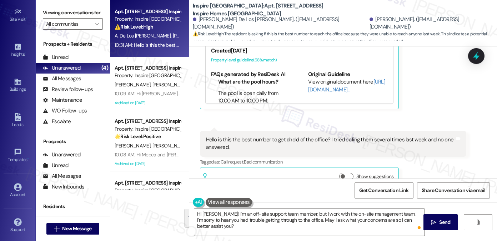
click at [279, 236] on div "Hi Anissa! I'm an off-site support team member, but I work with the on-site man…" at bounding box center [343, 229] width 308 height 54
click at [256, 215] on textarea "Hi [PERSON_NAME]! I'm an off-site support team member, but I work with the on-s…" at bounding box center [309, 222] width 230 height 27
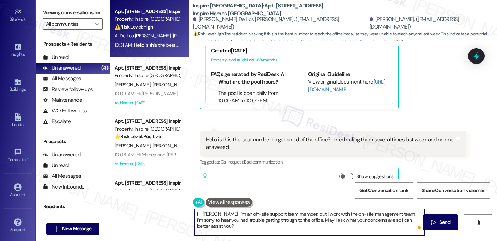
click at [256, 215] on textarea "Hi [PERSON_NAME]! I'm an off-site support team member, but I work with the on-s…" at bounding box center [309, 222] width 230 height 27
click at [249, 228] on textarea "Hi [PERSON_NAME]! I'm an off-site support team member, but I work with the on-s…" at bounding box center [309, 222] width 230 height 27
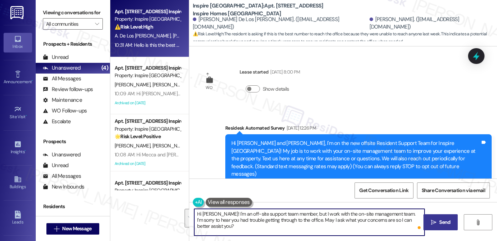
scroll to position [533, 0]
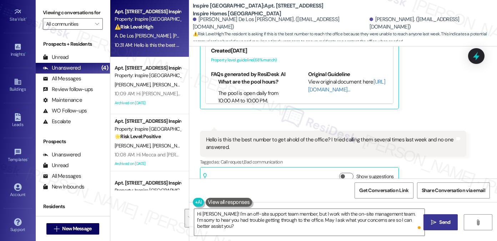
click at [446, 219] on span "Send" at bounding box center [444, 223] width 11 height 8
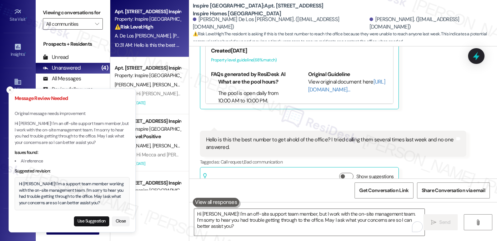
click at [72, 191] on div "Hi [PERSON_NAME]! I'm a support team member working with the on-site management…" at bounding box center [72, 193] width 107 height 25
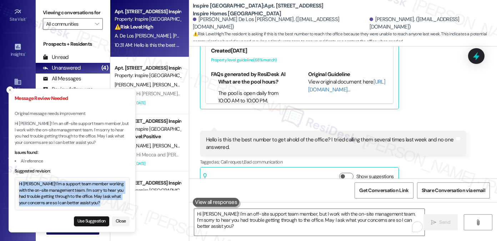
click at [72, 191] on div "Hi [PERSON_NAME]! I'm a support team member working with the on-site management…" at bounding box center [72, 193] width 107 height 25
click at [89, 220] on button "Use Suggestion" at bounding box center [91, 221] width 35 height 10
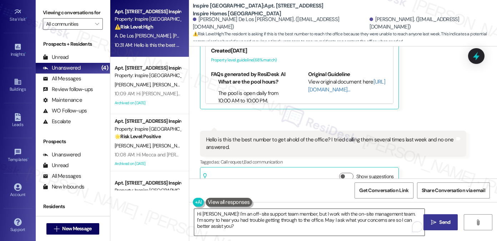
click at [380, 219] on textarea "Hi [PERSON_NAME]! I'm a support team member working with the on-site management…" at bounding box center [309, 222] width 230 height 27
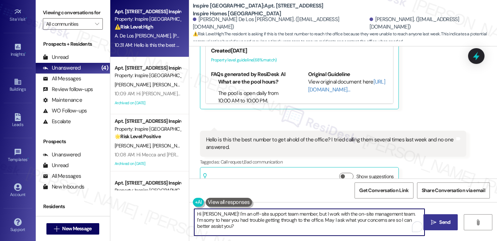
click at [380, 219] on textarea "Hi [PERSON_NAME]! I'm a support team member working with the on-site management…" at bounding box center [309, 222] width 230 height 27
click at [263, 216] on textarea "Hi [PERSON_NAME]! I'm a support team member working with the on-site management…" at bounding box center [309, 222] width 230 height 27
click at [236, 215] on textarea "Hi [PERSON_NAME]! I'm a support team member working with the on-site management…" at bounding box center [309, 222] width 230 height 27
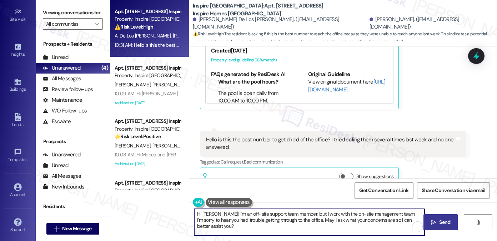
click at [236, 215] on textarea "Hi [PERSON_NAME]! I'm a support team member working with the on-site management…" at bounding box center [309, 222] width 230 height 27
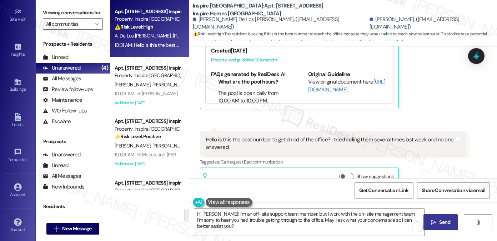
click at [443, 224] on span "Send" at bounding box center [444, 223] width 11 height 8
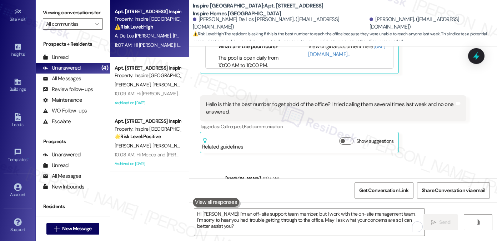
scroll to position [590, 0]
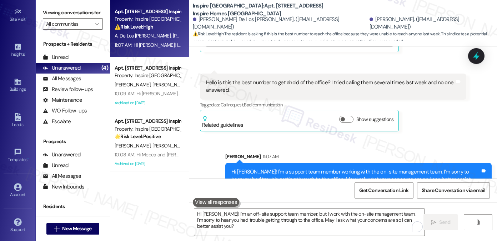
click at [332, 168] on div "Hi [PERSON_NAME]! I'm a support team member working with the on-site management…" at bounding box center [355, 179] width 249 height 23
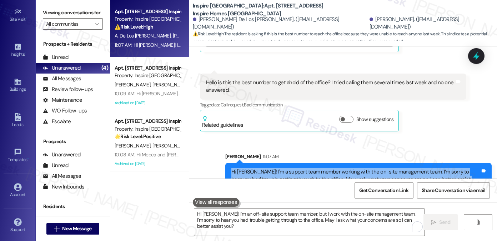
click at [332, 168] on div "Hi [PERSON_NAME]! I'm a support team member working with the on-site management…" at bounding box center [355, 179] width 249 height 23
click at [329, 168] on div "Hi [PERSON_NAME]! I'm a support team member working with the on-site management…" at bounding box center [355, 179] width 249 height 23
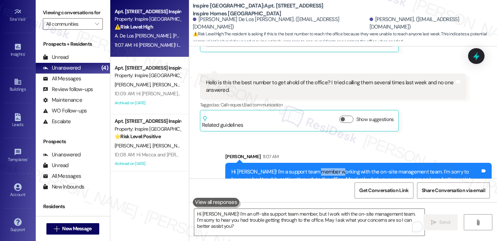
click at [329, 168] on div "Hi [PERSON_NAME]! I'm a support team member working with the on-site management…" at bounding box center [355, 179] width 249 height 23
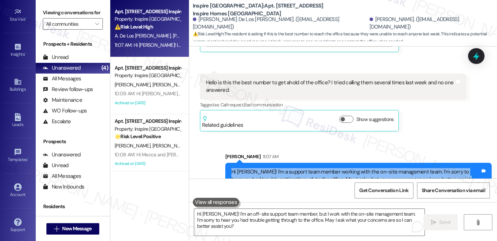
click at [329, 168] on div "Hi [PERSON_NAME]! I'm a support team member working with the on-site management…" at bounding box center [355, 179] width 249 height 23
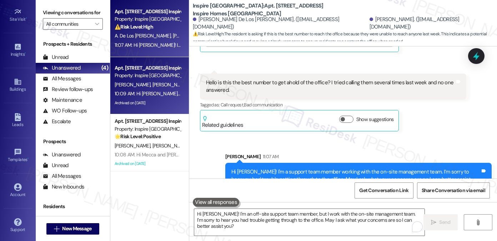
click at [152, 86] on span "[PERSON_NAME]" at bounding box center [170, 84] width 36 height 6
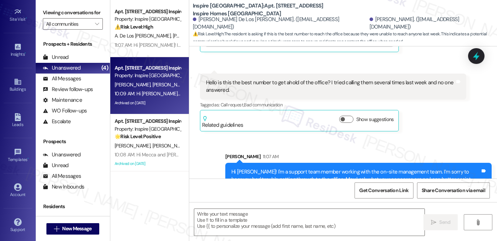
type textarea "Fetching suggested responses. Please feel free to read through the conversation…"
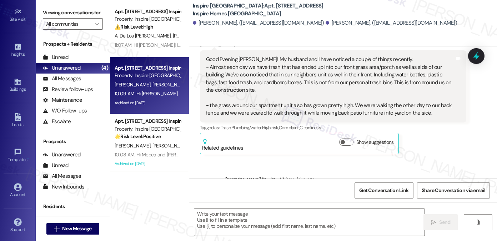
type textarea "Fetching suggested responses. Please feel free to read through the conversation…"
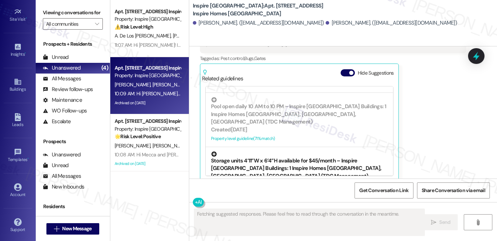
scroll to position [154, 0]
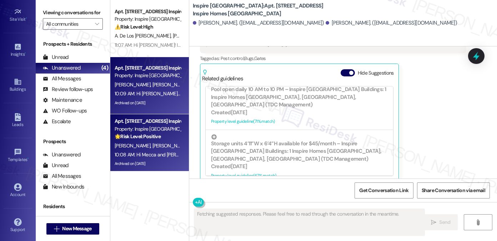
click at [157, 136] on strong "🌟 Risk Level: Positive" at bounding box center [138, 136] width 46 height 6
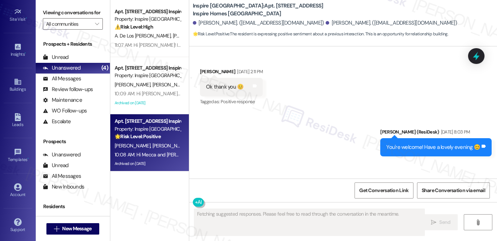
scroll to position [1880, 0]
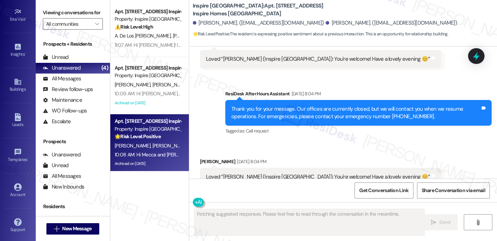
click at [317, 173] on div "Loved “[PERSON_NAME] (Inspire [GEOGRAPHIC_DATA]): You're welcome! Have a lovely…" at bounding box center [318, 177] width 224 height 8
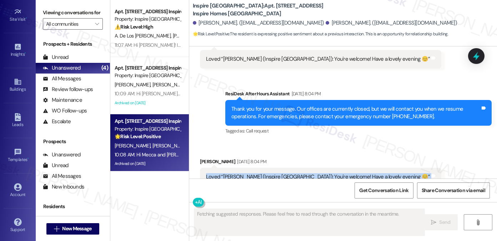
click at [317, 173] on div "Loved “[PERSON_NAME] (Inspire [GEOGRAPHIC_DATA]): You're welcome! Have a lovely…" at bounding box center [318, 177] width 224 height 8
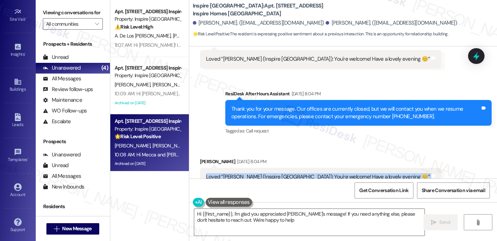
type textarea "Hi {{first_name}}, I'm glad you appreciated [PERSON_NAME]'s message! If you nee…"
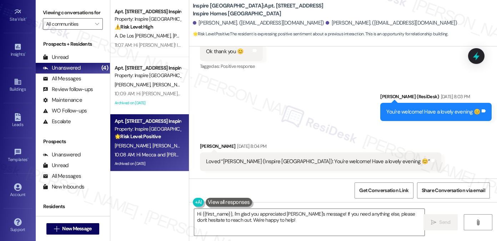
scroll to position [1809, 0]
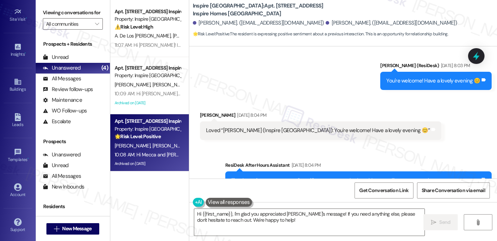
click at [267, 127] on div "Loved “[PERSON_NAME] (Inspire [GEOGRAPHIC_DATA]): You're welcome! Have a lovely…" at bounding box center [318, 131] width 224 height 8
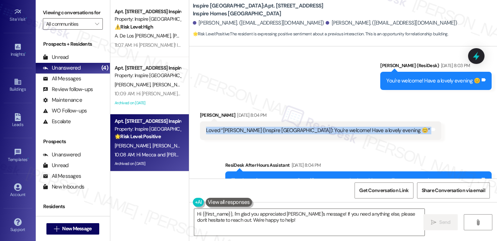
click at [267, 127] on div "Loved “[PERSON_NAME] (Inspire [GEOGRAPHIC_DATA]): You're welcome! Have a lovely…" at bounding box center [318, 131] width 224 height 8
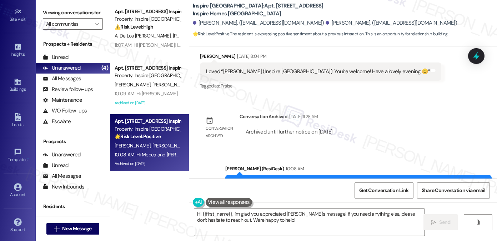
scroll to position [2006, 0]
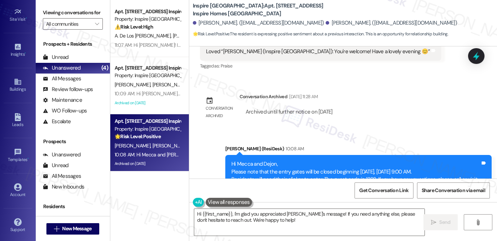
click at [272, 160] on div "Hi Mecca and Dejon, Please note that the entry gates will be closed beginning […" at bounding box center [355, 175] width 249 height 31
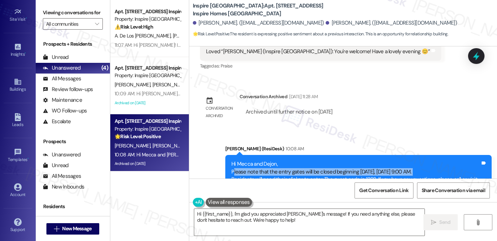
click at [272, 160] on div "Hi Mecca and Dejon, Please note that the entry gates will be closed beginning […" at bounding box center [355, 175] width 249 height 31
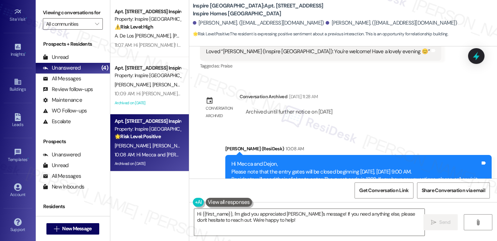
click at [247, 160] on div "Hi Mecca and Dejon, Please note that the entry gates will be closed beginning […" at bounding box center [355, 175] width 249 height 31
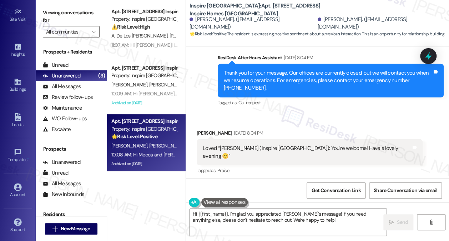
scroll to position [2047, 0]
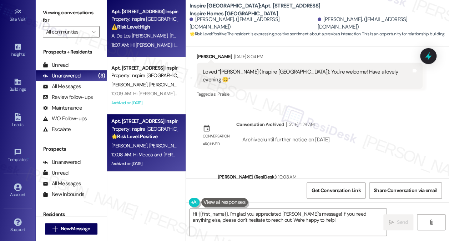
click at [158, 41] on div "11:07 AM: Hi [PERSON_NAME]! I'm a support team member working with the on-site …" at bounding box center [145, 45] width 68 height 9
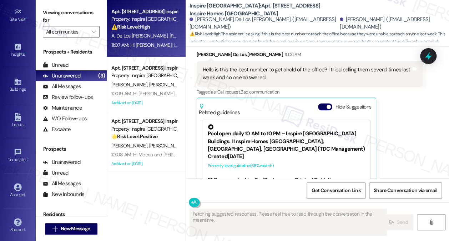
scroll to position [555, 0]
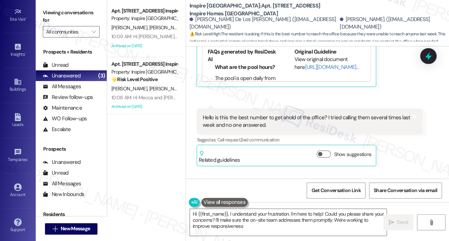
type textarea "Hi {{first_name}}, I understand your frustration. I'm here to help! Could you p…"
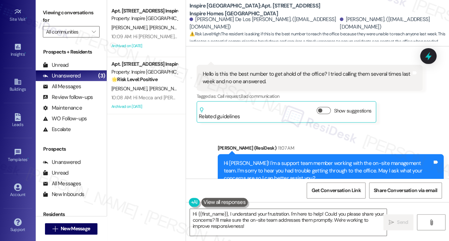
scroll to position [632, 0]
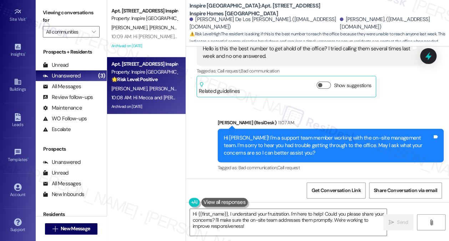
click at [165, 81] on div "🌟 Risk Level: Positive The resident is expressing positive sentiment about a pr…" at bounding box center [144, 80] width 66 height 8
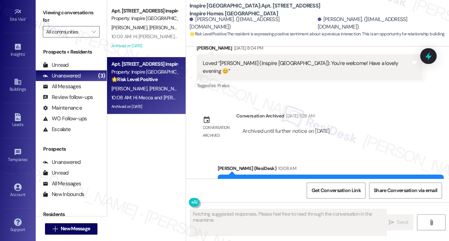
scroll to position [2090, 0]
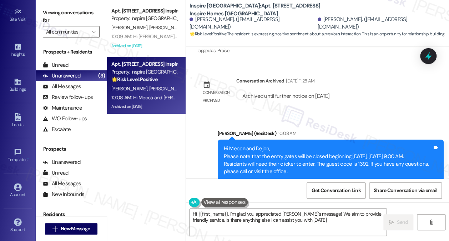
type textarea "Hi {{first_name}}, I'm glad you appreciated [PERSON_NAME]'s message! We aim to …"
